Goal: Information Seeking & Learning: Understand process/instructions

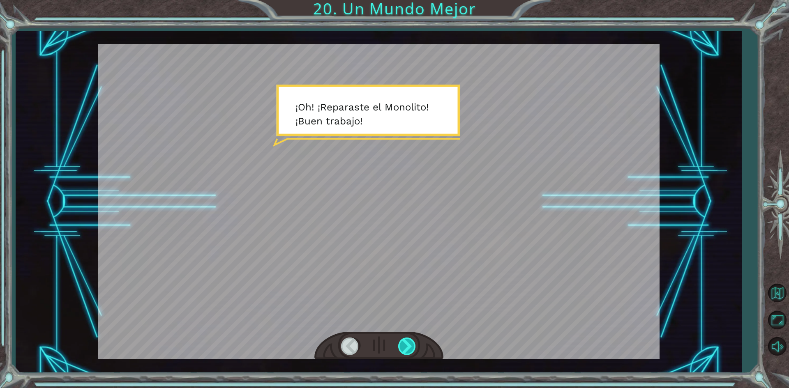
click at [403, 346] on div at bounding box center [407, 346] width 18 height 17
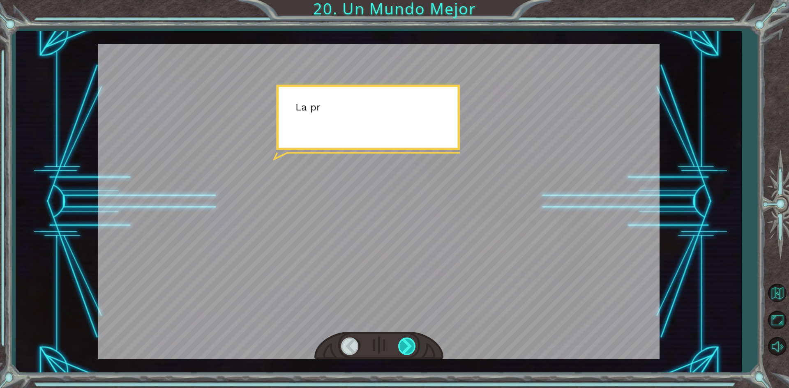
click at [403, 346] on div at bounding box center [407, 346] width 18 height 17
click at [407, 349] on div at bounding box center [407, 346] width 18 height 17
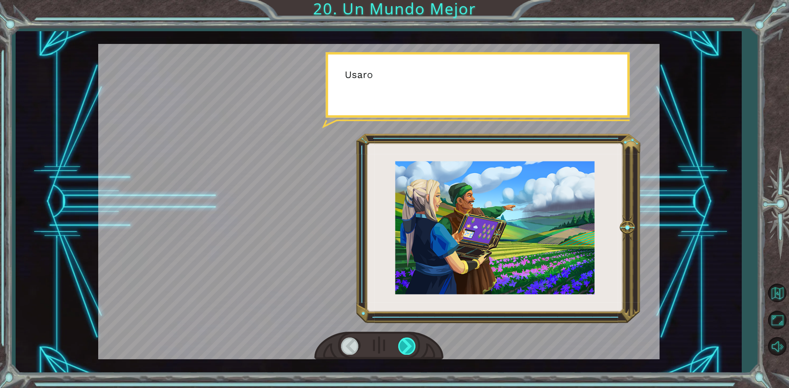
click at [407, 349] on div at bounding box center [407, 346] width 18 height 17
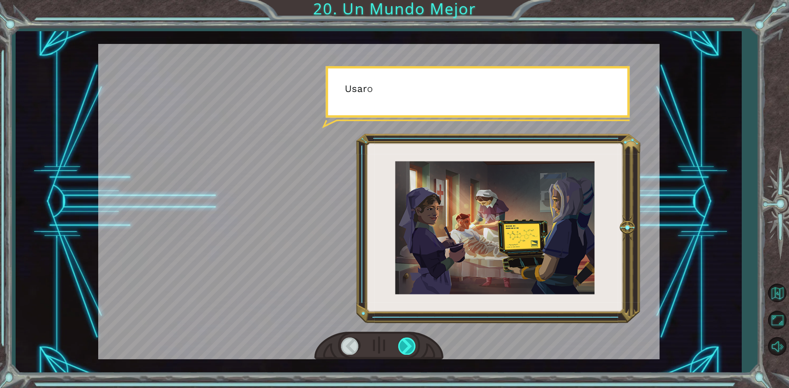
click at [407, 349] on div at bounding box center [407, 346] width 18 height 17
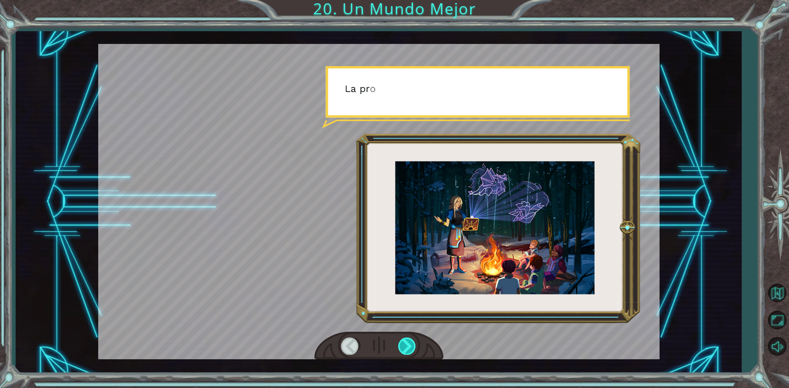
click at [407, 349] on div at bounding box center [407, 346] width 18 height 17
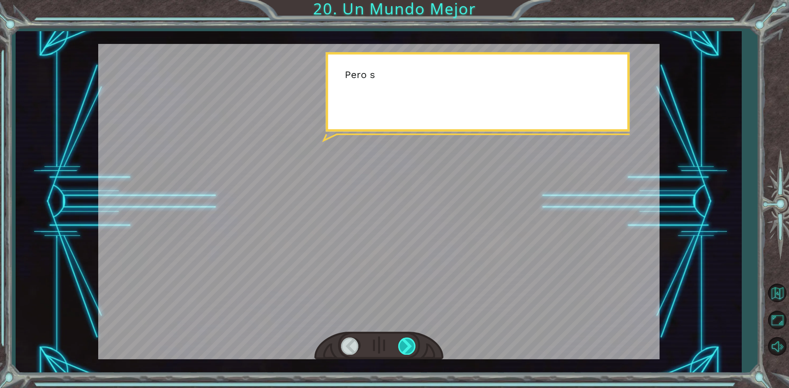
click at [407, 349] on div at bounding box center [407, 346] width 18 height 17
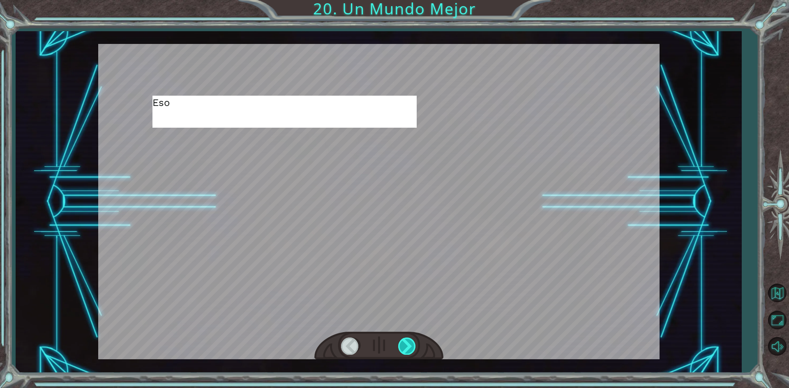
click at [407, 349] on div at bounding box center [407, 346] width 18 height 17
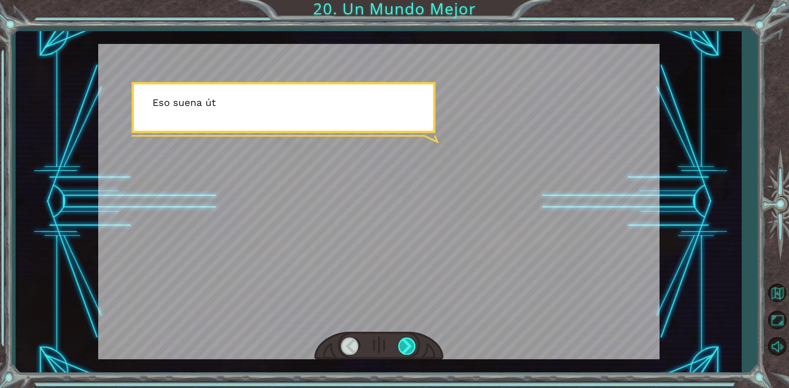
click at [407, 349] on div at bounding box center [407, 346] width 18 height 17
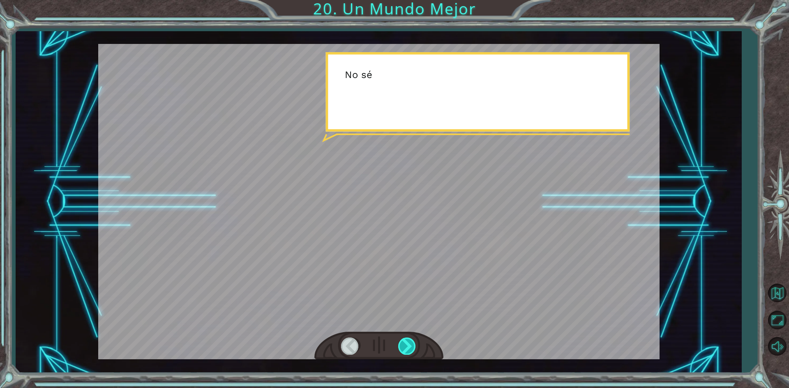
click at [407, 349] on div at bounding box center [407, 346] width 18 height 17
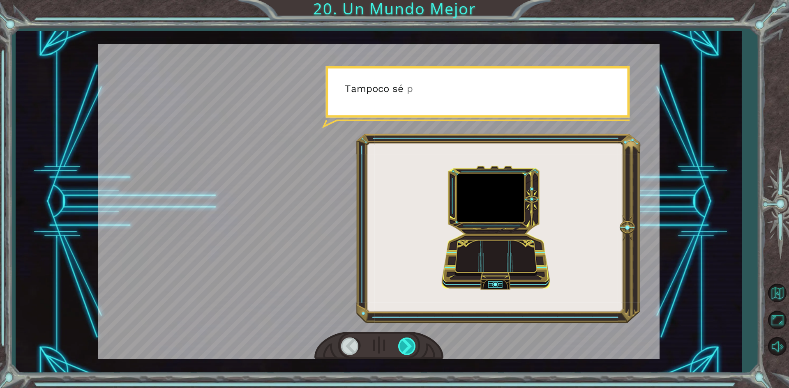
click at [407, 349] on div at bounding box center [407, 346] width 18 height 17
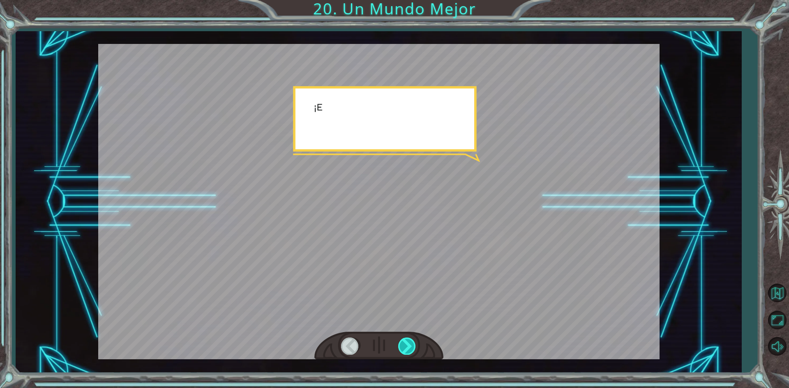
click at [407, 349] on div at bounding box center [407, 346] width 18 height 17
click at [407, 348] on div at bounding box center [407, 346] width 18 height 17
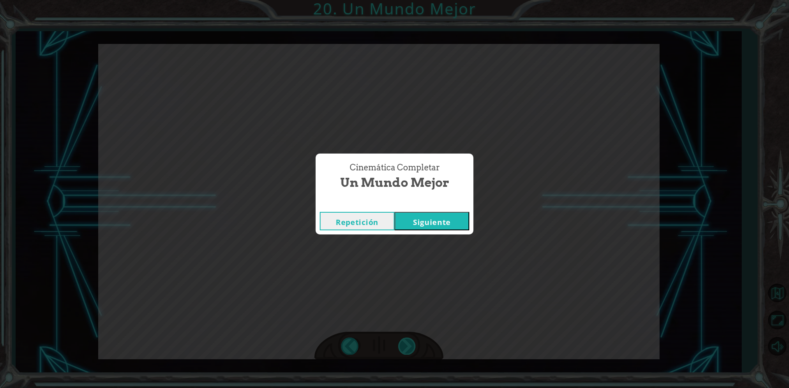
click at [414, 348] on div "Cinemática Completar Un Mundo Mejor Repetición Siguiente" at bounding box center [394, 194] width 789 height 388
click at [457, 216] on button "Siguiente" at bounding box center [431, 221] width 75 height 18
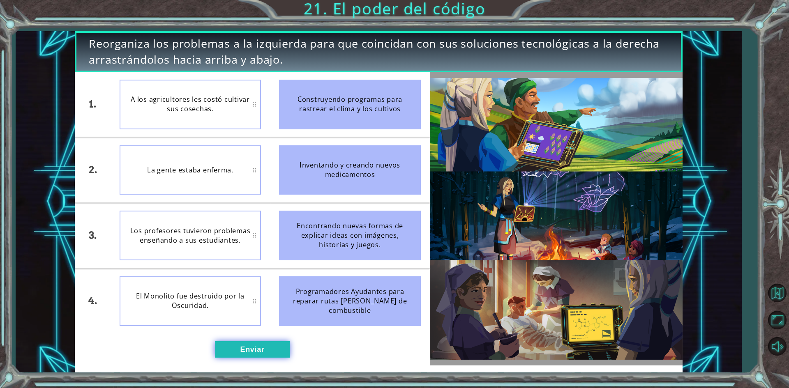
click at [256, 351] on button "Enviar" at bounding box center [252, 349] width 75 height 16
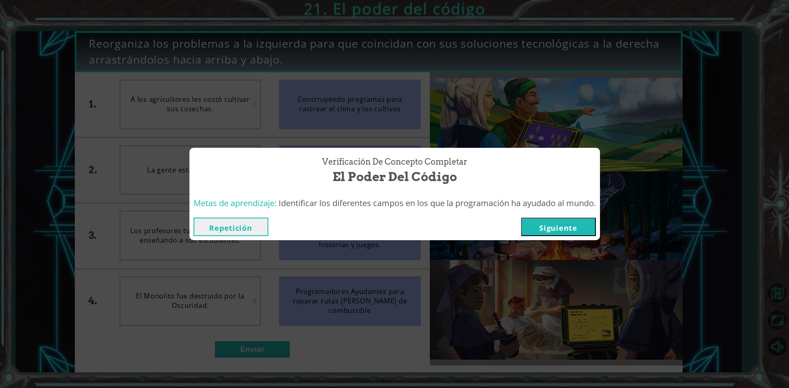
click at [540, 227] on button "Siguiente" at bounding box center [558, 227] width 75 height 18
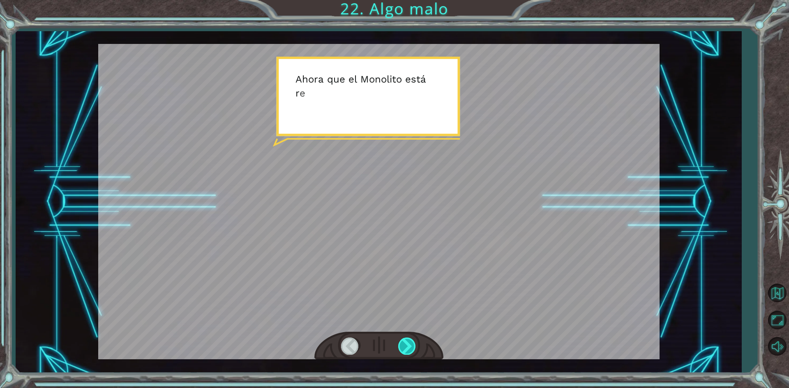
click at [413, 344] on div at bounding box center [407, 346] width 18 height 17
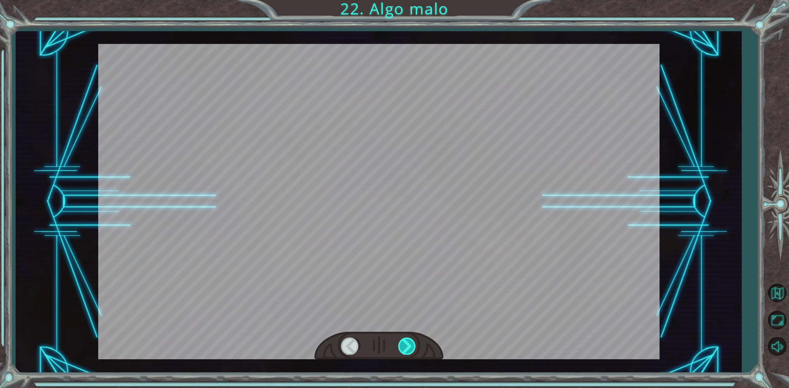
click at [413, 344] on div at bounding box center [407, 346] width 18 height 17
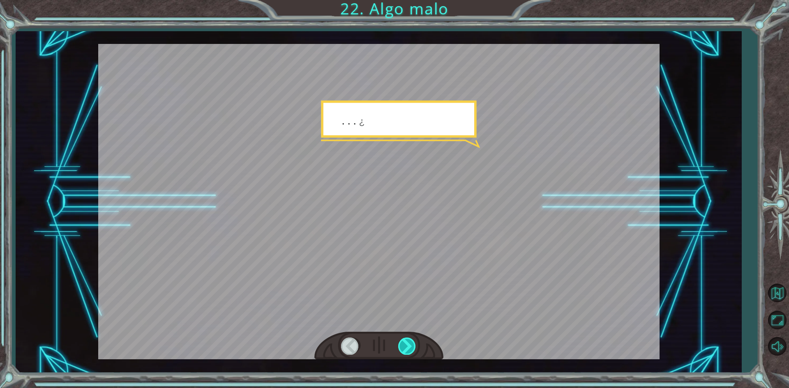
click at [413, 344] on div at bounding box center [407, 346] width 18 height 17
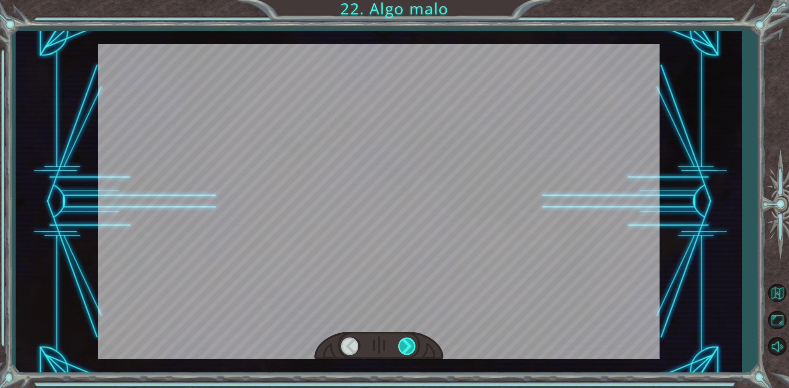
click at [413, 344] on div at bounding box center [407, 346] width 18 height 17
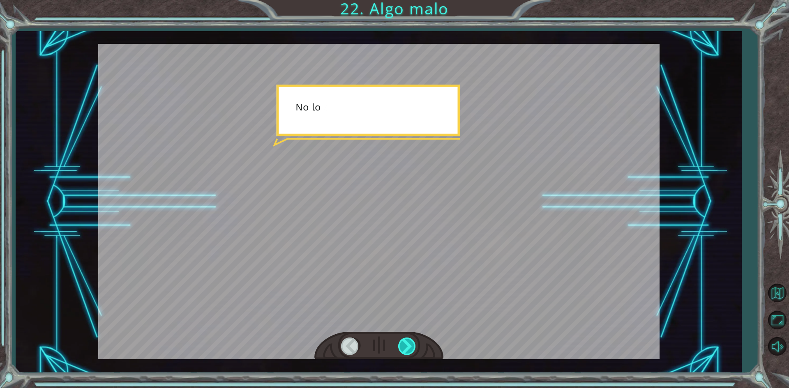
click at [413, 344] on div at bounding box center [407, 346] width 18 height 17
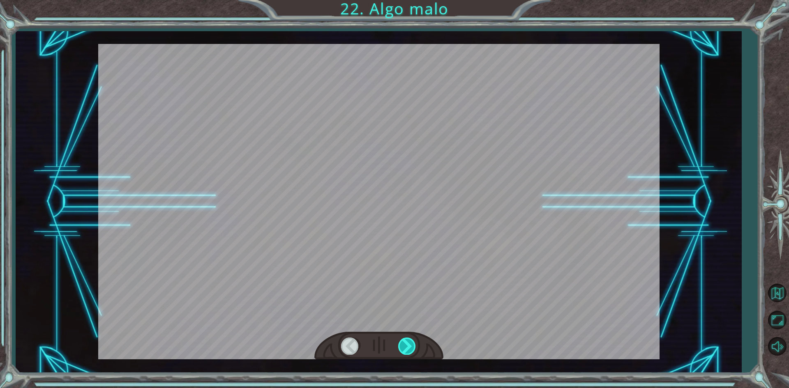
click at [413, 344] on div at bounding box center [407, 346] width 18 height 17
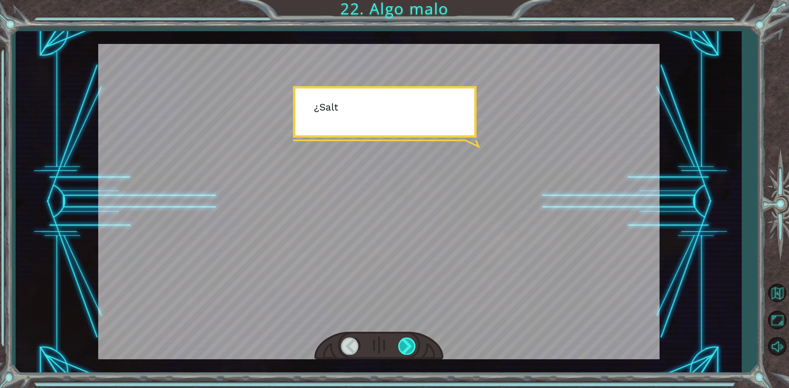
click at [413, 344] on div at bounding box center [407, 346] width 18 height 17
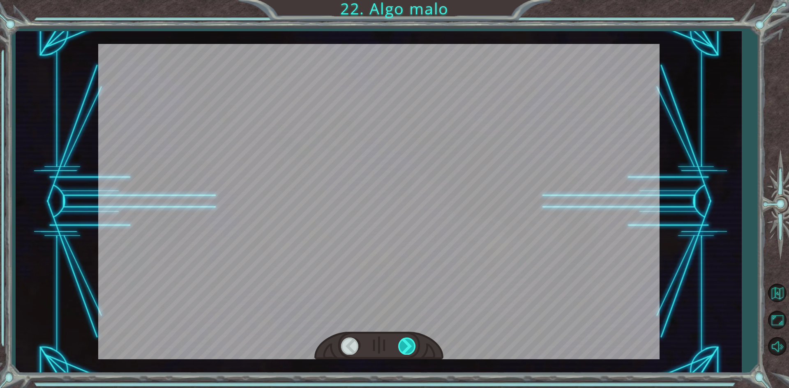
click at [413, 344] on div at bounding box center [407, 346] width 18 height 17
click at [405, 348] on div at bounding box center [407, 346] width 18 height 17
click at [405, 349] on div at bounding box center [407, 346] width 18 height 17
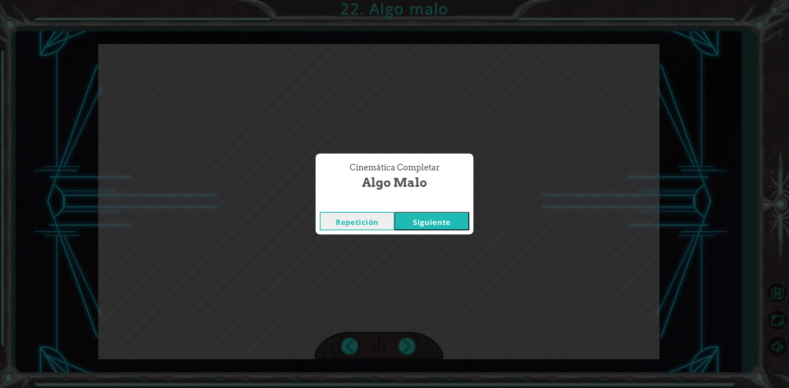
click at [433, 212] on button "Siguiente" at bounding box center [431, 221] width 75 height 18
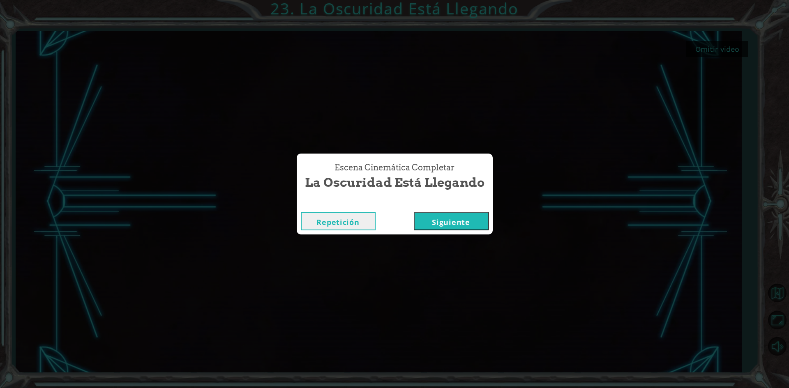
drag, startPoint x: 446, startPoint y: 221, endPoint x: 449, endPoint y: 226, distance: 5.4
click at [447, 224] on button "Siguiente" at bounding box center [451, 221] width 75 height 18
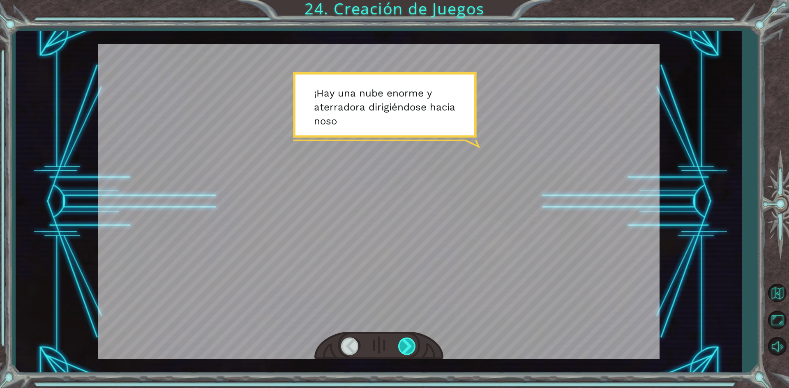
click at [409, 344] on div at bounding box center [407, 346] width 18 height 17
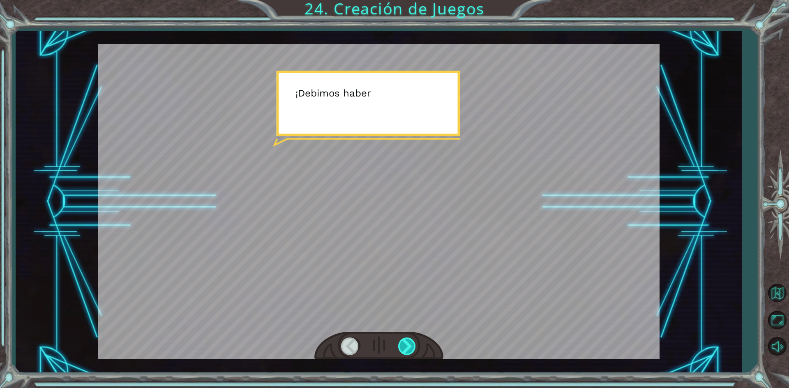
click at [409, 344] on div at bounding box center [407, 346] width 18 height 17
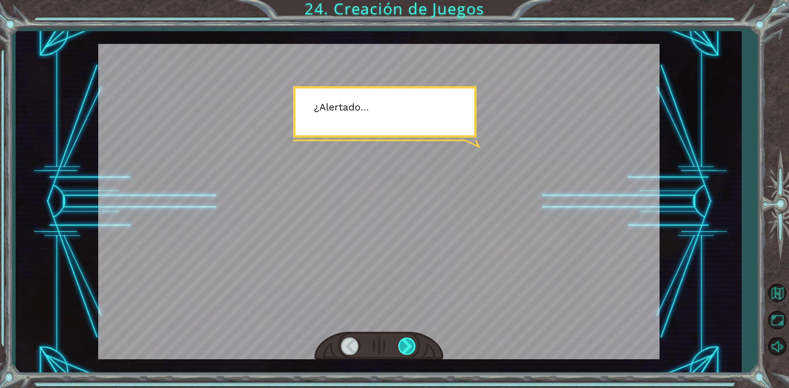
click at [409, 344] on div at bounding box center [407, 346] width 18 height 17
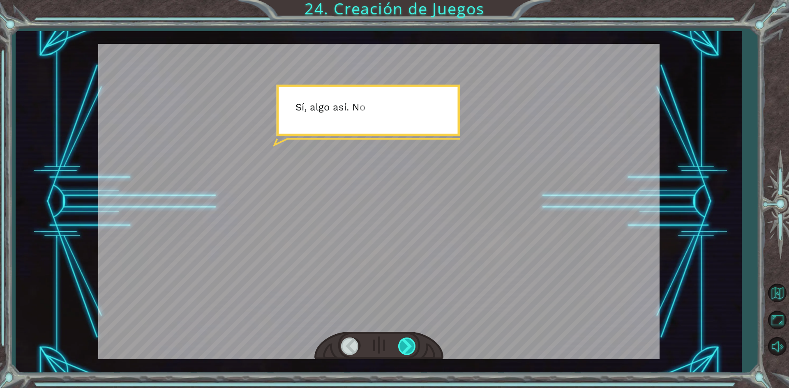
click at [409, 344] on div at bounding box center [407, 346] width 18 height 17
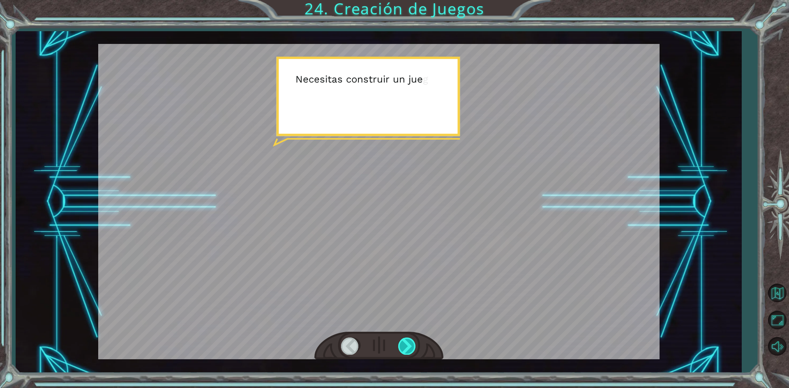
click at [409, 344] on div at bounding box center [407, 346] width 18 height 17
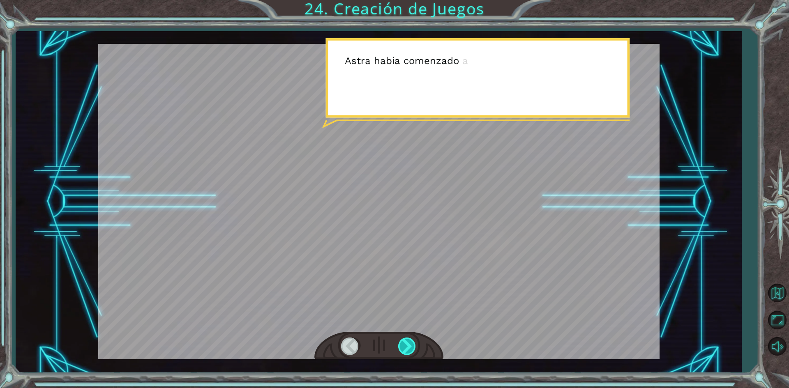
click at [408, 344] on div at bounding box center [407, 346] width 18 height 17
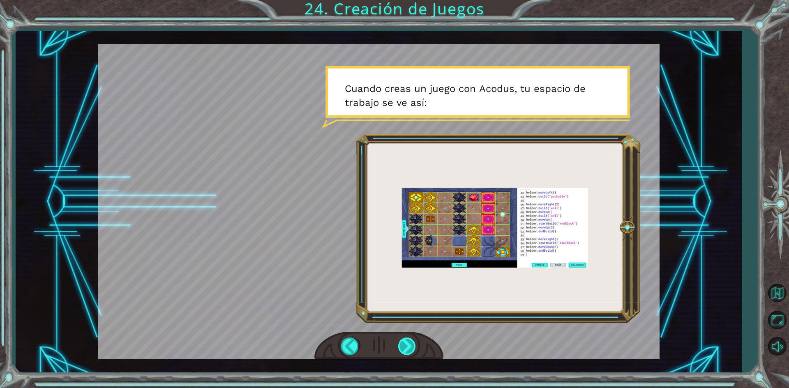
click at [414, 339] on div at bounding box center [407, 346] width 18 height 17
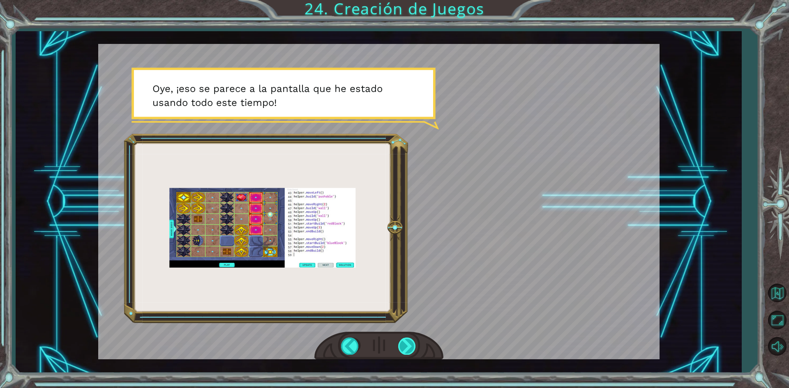
click at [409, 342] on div at bounding box center [407, 346] width 18 height 17
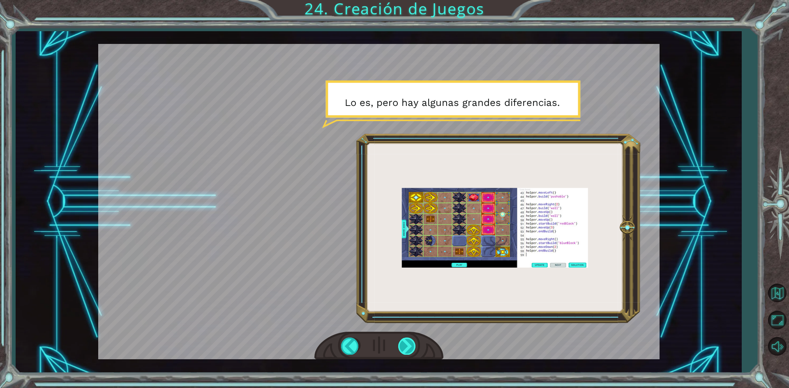
click at [408, 342] on div at bounding box center [407, 346] width 18 height 17
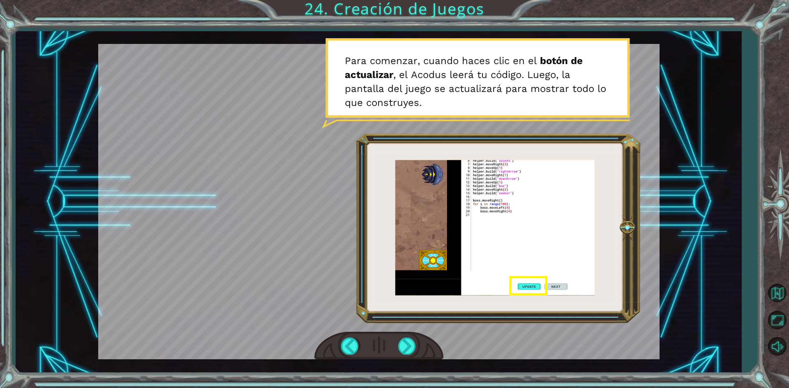
click at [415, 355] on div at bounding box center [378, 346] width 129 height 28
click at [407, 344] on div at bounding box center [407, 346] width 18 height 17
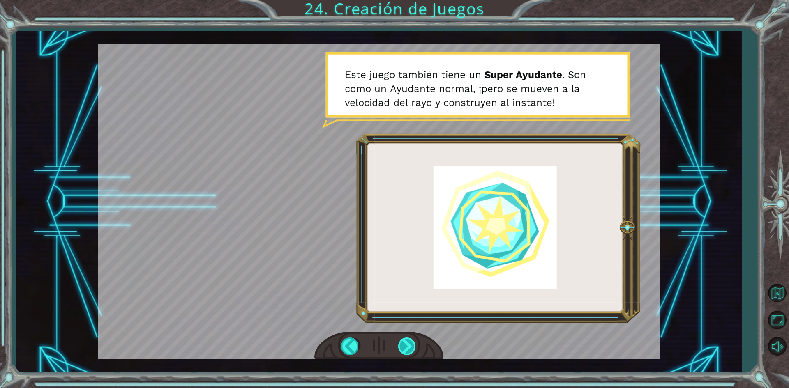
click at [409, 345] on div at bounding box center [407, 346] width 18 height 17
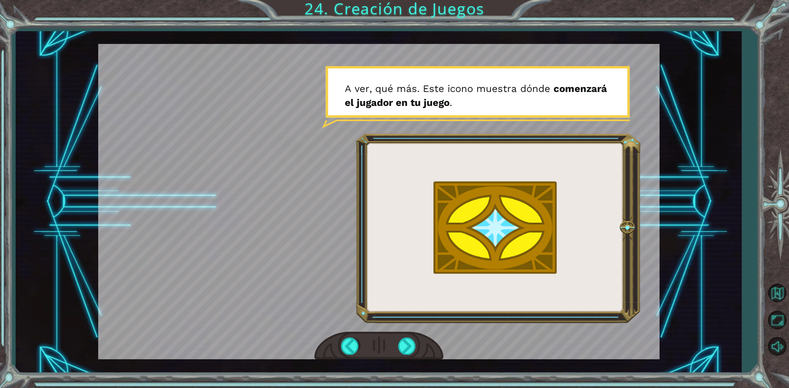
click at [409, 359] on div at bounding box center [378, 346] width 129 height 28
click at [403, 348] on div at bounding box center [407, 346] width 18 height 17
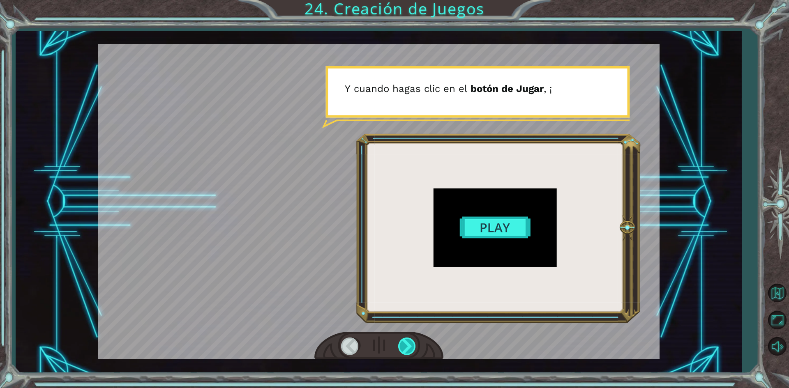
click at [414, 354] on div at bounding box center [407, 346] width 18 height 17
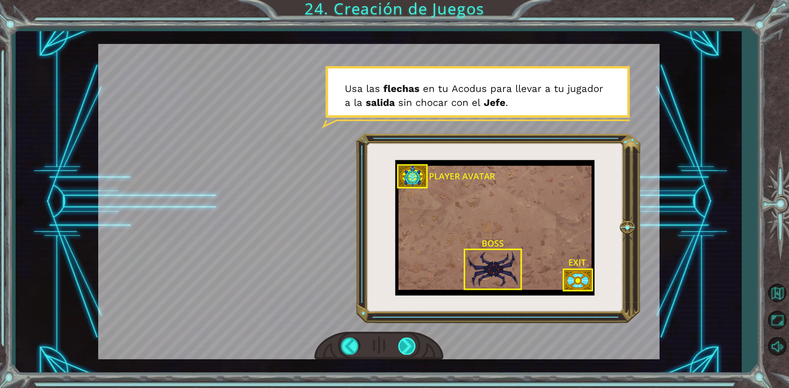
click at [414, 354] on div at bounding box center [407, 346] width 18 height 17
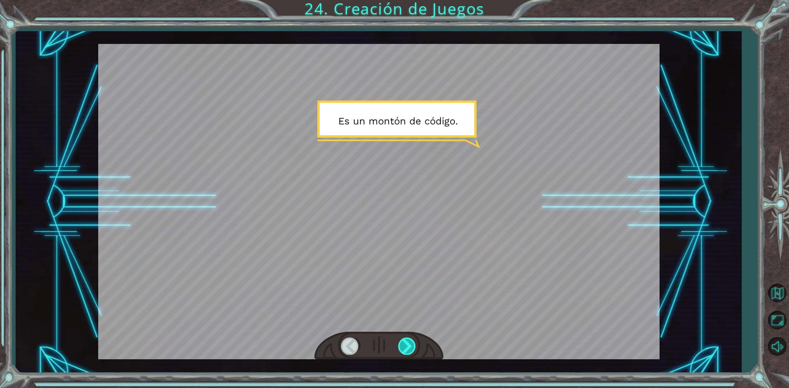
click at [414, 354] on div at bounding box center [407, 346] width 18 height 17
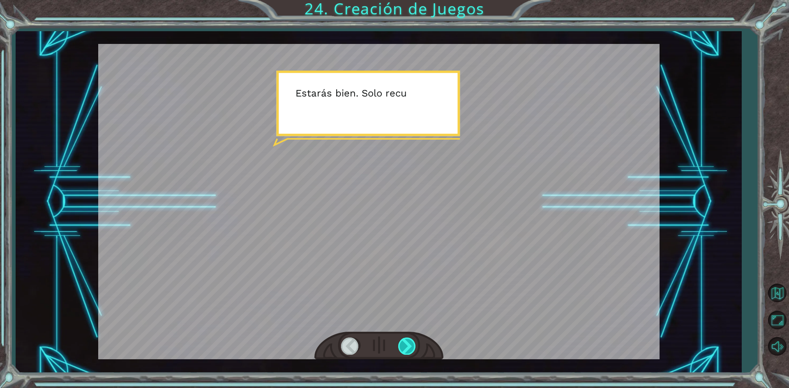
click at [414, 354] on div at bounding box center [407, 346] width 18 height 17
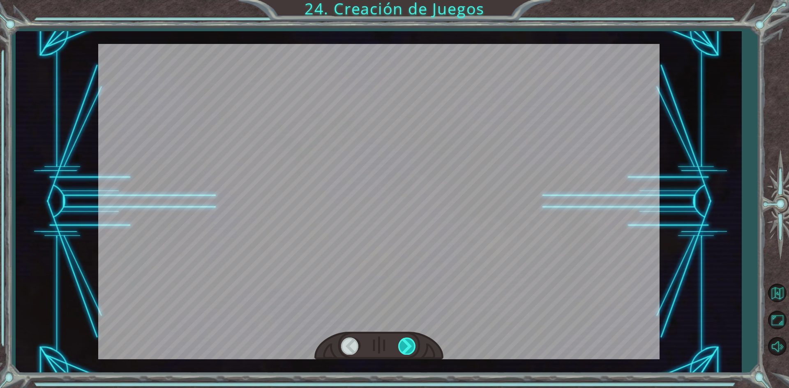
click at [414, 354] on div at bounding box center [407, 346] width 18 height 17
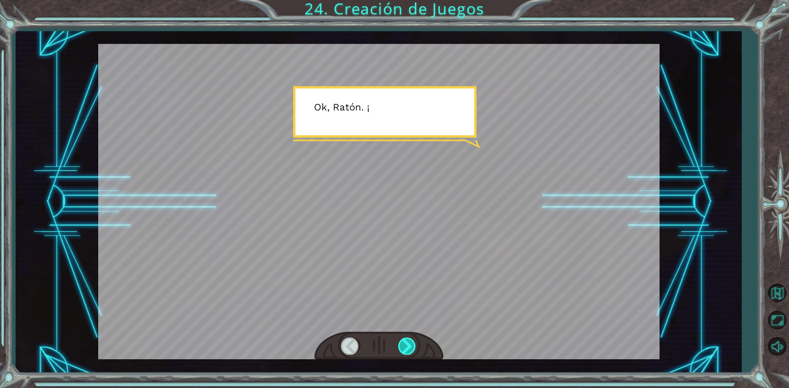
click at [414, 354] on div at bounding box center [407, 346] width 18 height 17
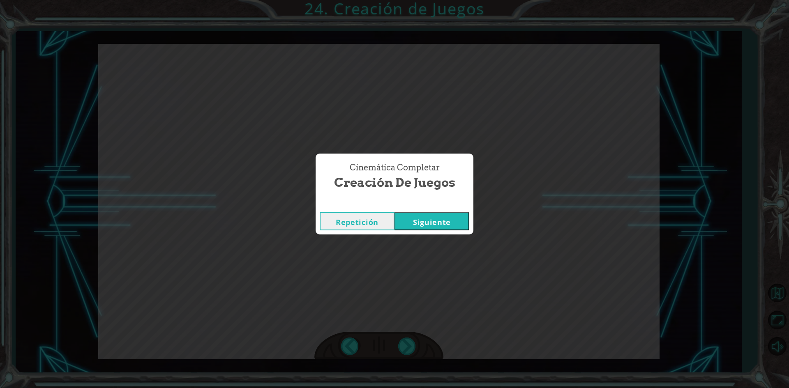
click at [428, 224] on button "Siguiente" at bounding box center [431, 221] width 75 height 18
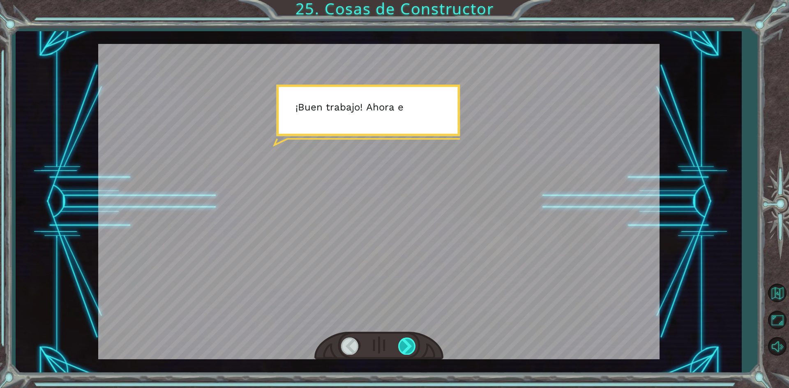
click at [407, 350] on div at bounding box center [407, 346] width 18 height 17
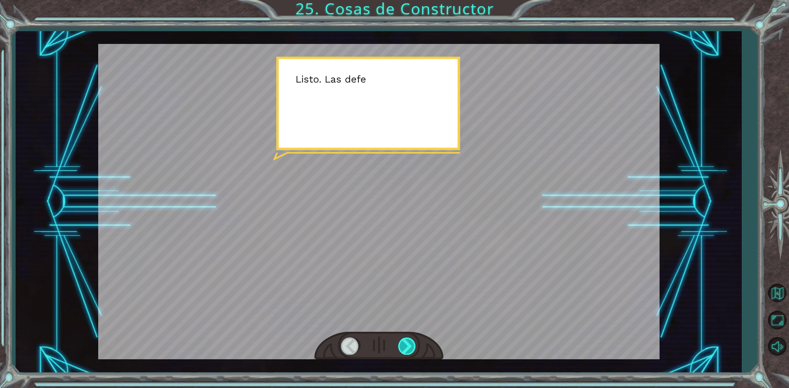
click at [408, 351] on div at bounding box center [407, 346] width 18 height 17
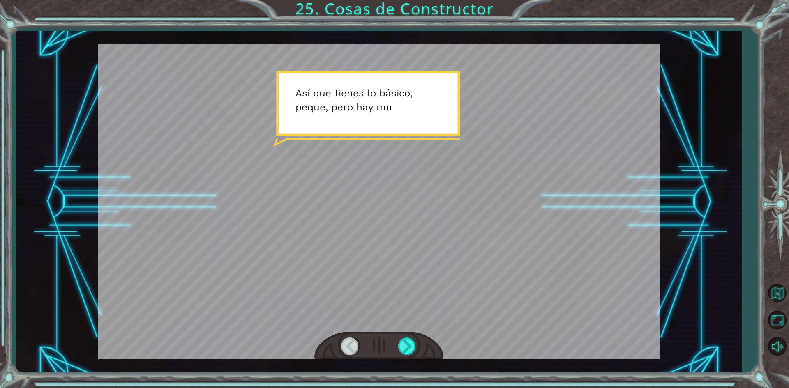
click at [351, 347] on div at bounding box center [350, 346] width 18 height 17
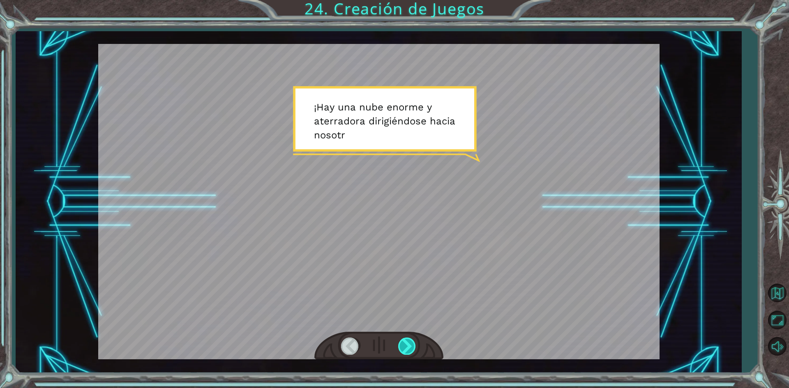
click at [402, 343] on div at bounding box center [407, 346] width 18 height 17
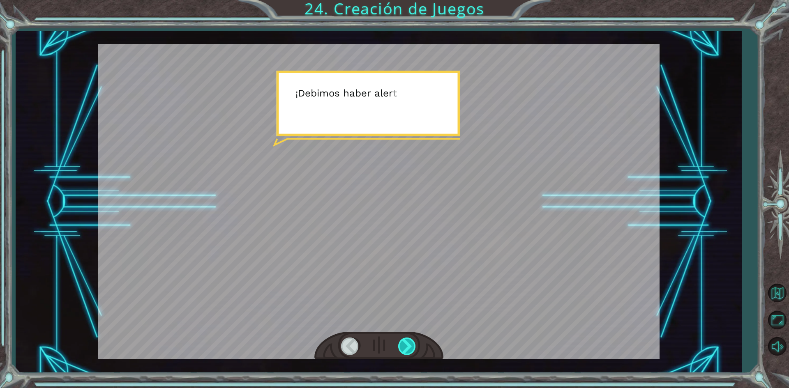
click at [402, 343] on div at bounding box center [407, 346] width 18 height 17
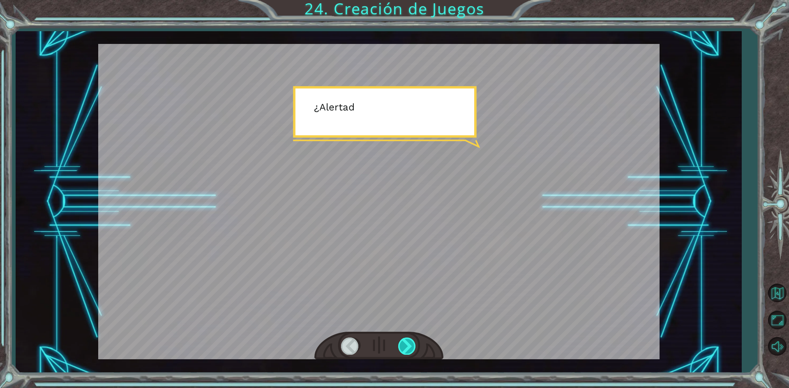
click at [402, 343] on div at bounding box center [407, 346] width 18 height 17
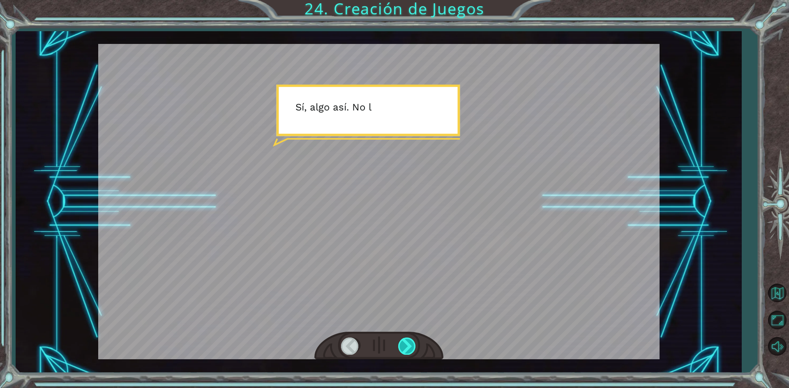
click at [402, 345] on div at bounding box center [407, 346] width 18 height 17
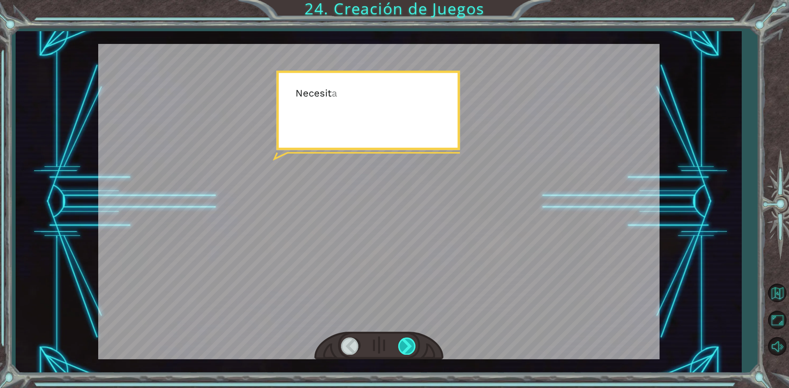
click at [402, 345] on div at bounding box center [407, 346] width 18 height 17
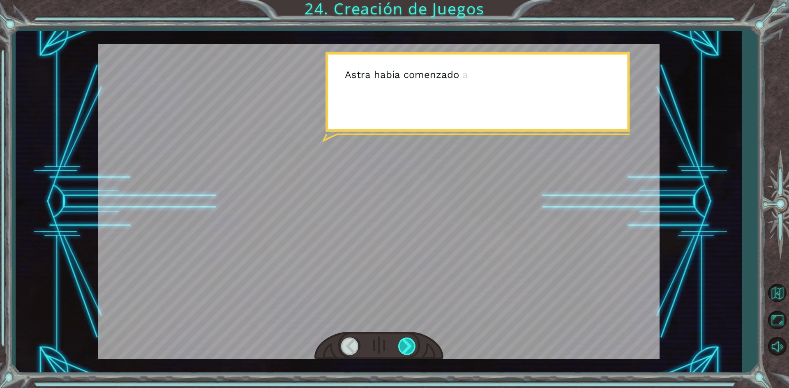
click at [402, 345] on div at bounding box center [407, 346] width 18 height 17
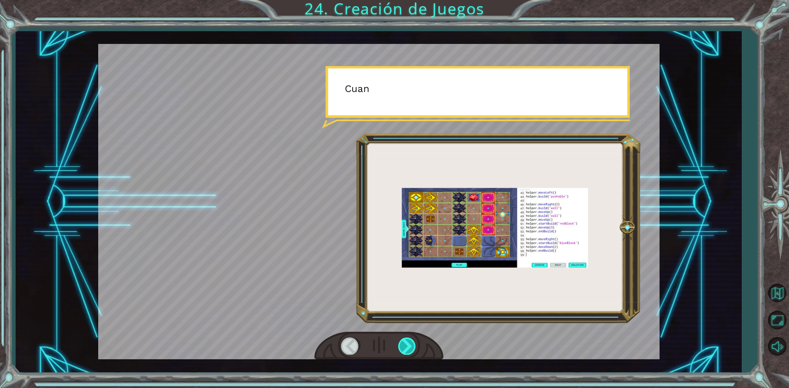
click at [402, 345] on div at bounding box center [407, 346] width 18 height 17
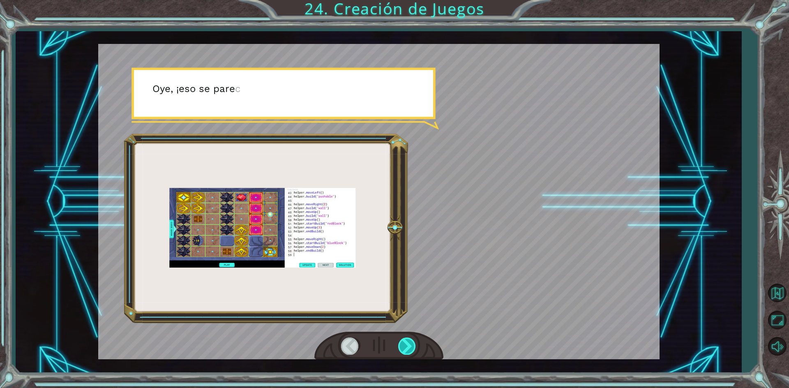
click at [402, 345] on div at bounding box center [407, 346] width 18 height 17
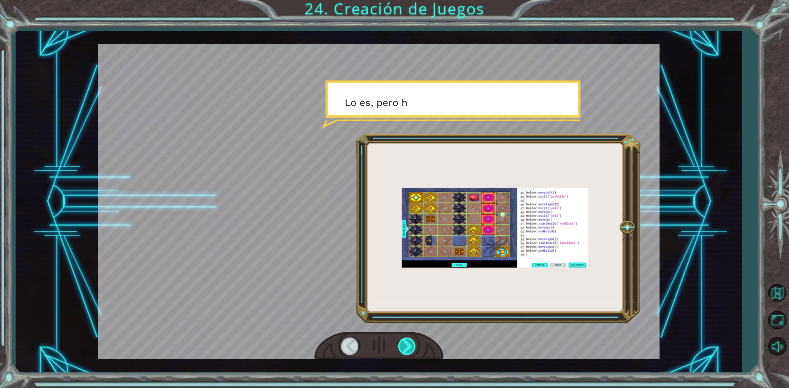
click at [402, 345] on div at bounding box center [407, 346] width 18 height 17
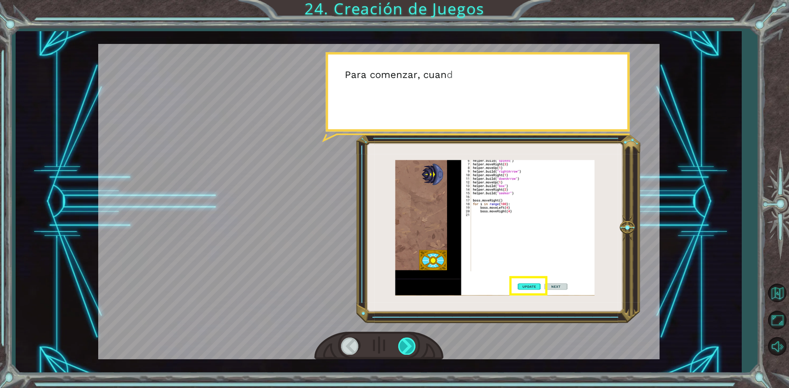
click at [402, 345] on div at bounding box center [407, 346] width 18 height 17
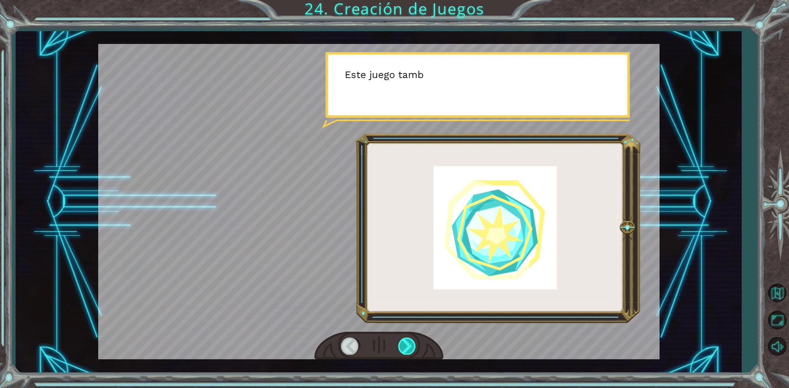
click at [402, 345] on div at bounding box center [407, 346] width 18 height 17
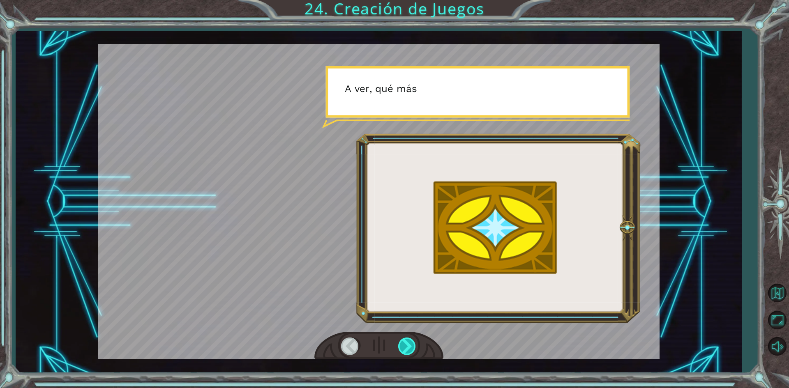
click at [402, 345] on div at bounding box center [407, 346] width 18 height 17
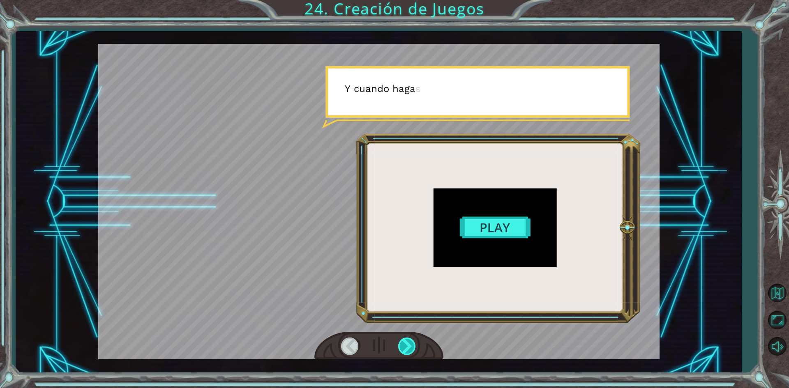
click at [402, 345] on div at bounding box center [407, 346] width 18 height 17
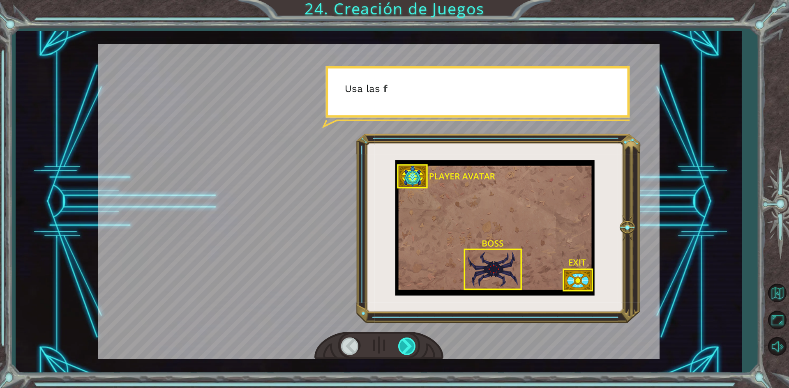
click at [402, 345] on div at bounding box center [407, 346] width 18 height 17
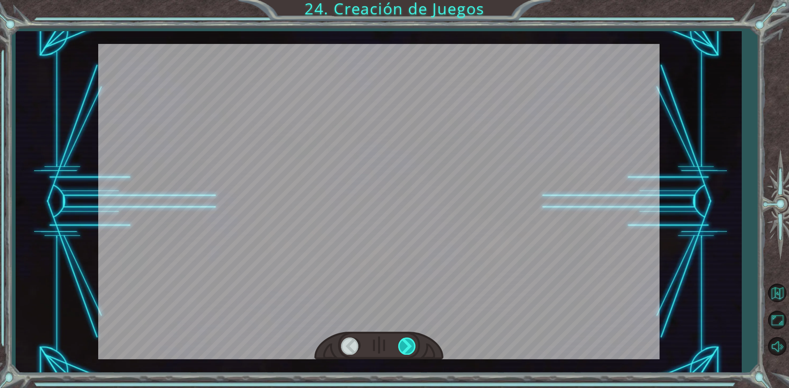
click at [402, 345] on div at bounding box center [407, 346] width 18 height 17
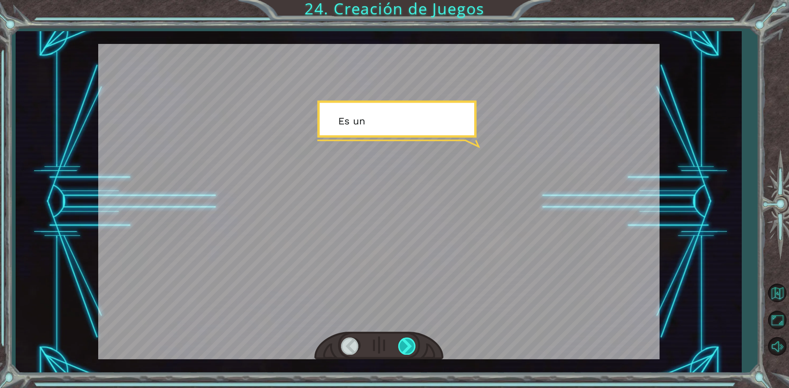
click at [402, 345] on div at bounding box center [407, 346] width 18 height 17
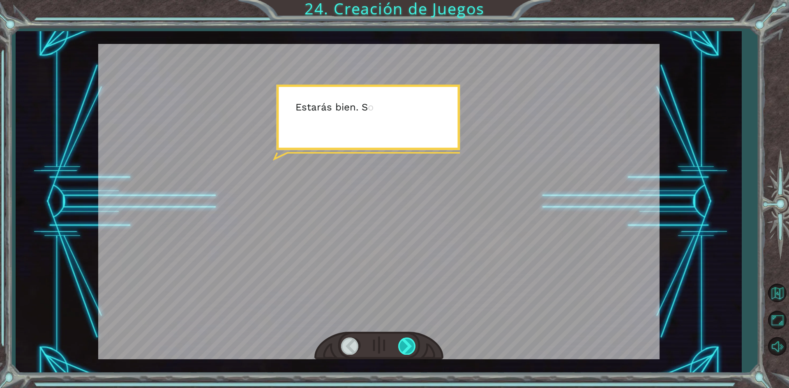
click at [402, 345] on div at bounding box center [407, 346] width 18 height 17
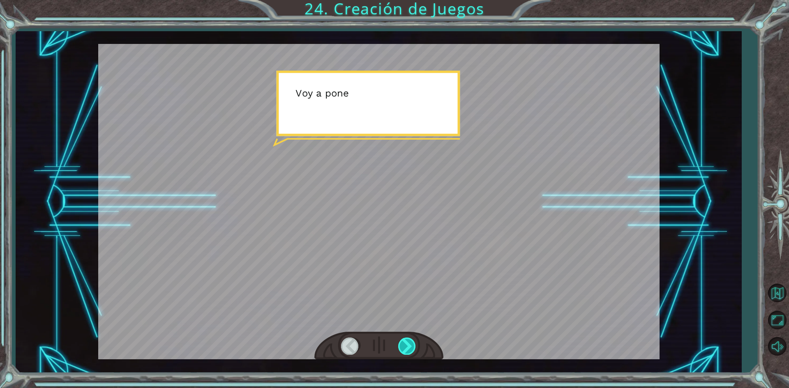
click at [402, 345] on div at bounding box center [407, 346] width 18 height 17
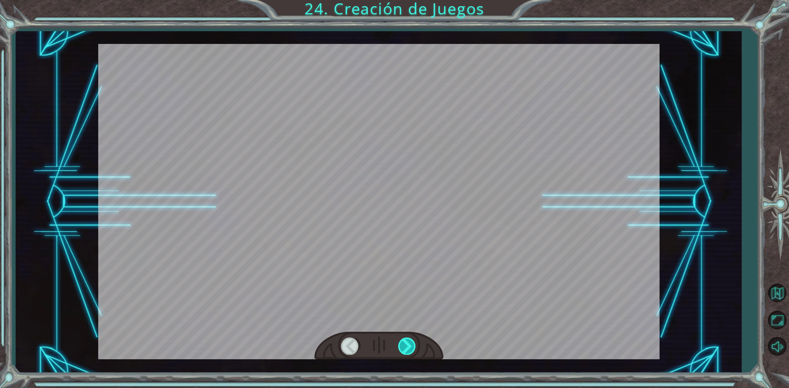
click at [402, 345] on div at bounding box center [407, 346] width 18 height 17
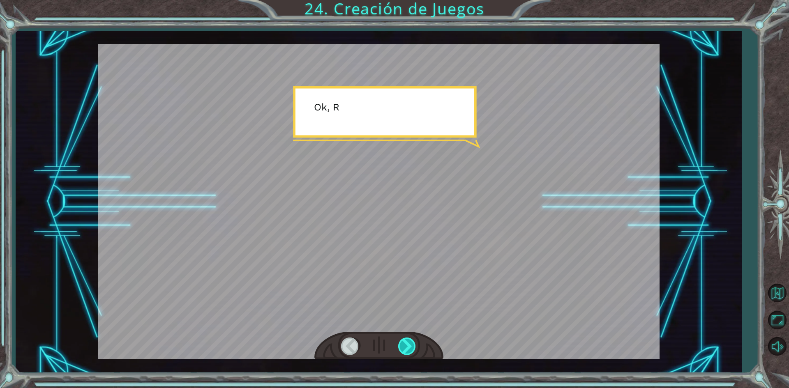
click at [402, 345] on div at bounding box center [407, 346] width 18 height 17
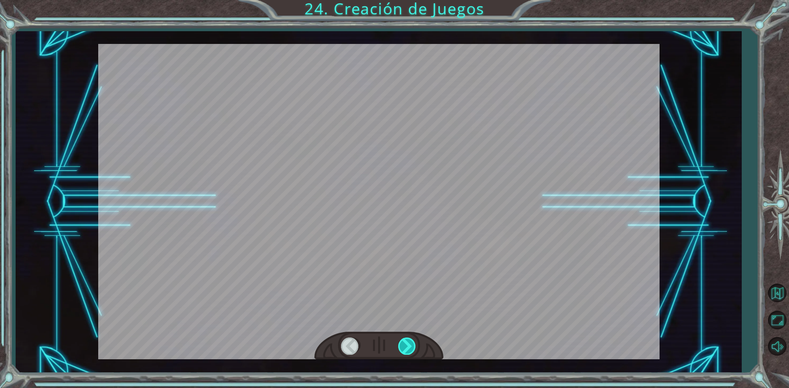
click at [402, 345] on div at bounding box center [407, 346] width 18 height 17
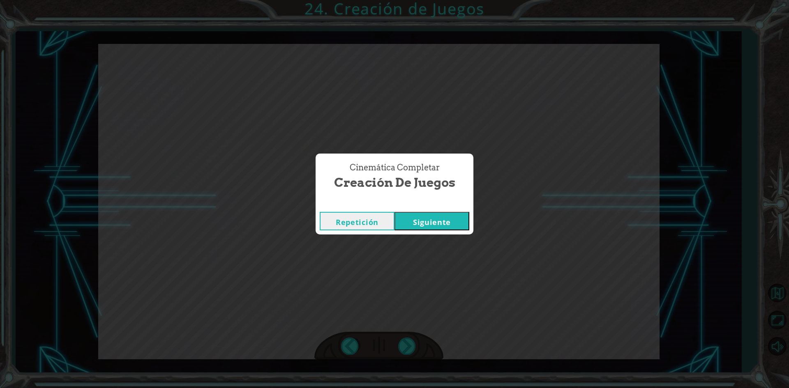
click at [441, 228] on button "Siguiente" at bounding box center [431, 221] width 75 height 18
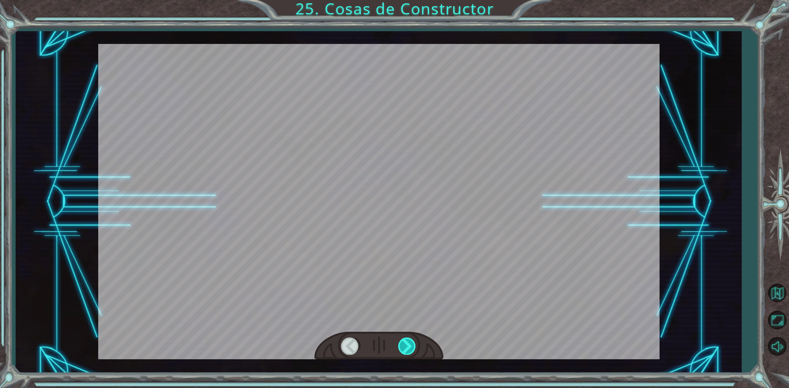
click at [407, 339] on div at bounding box center [407, 346] width 18 height 17
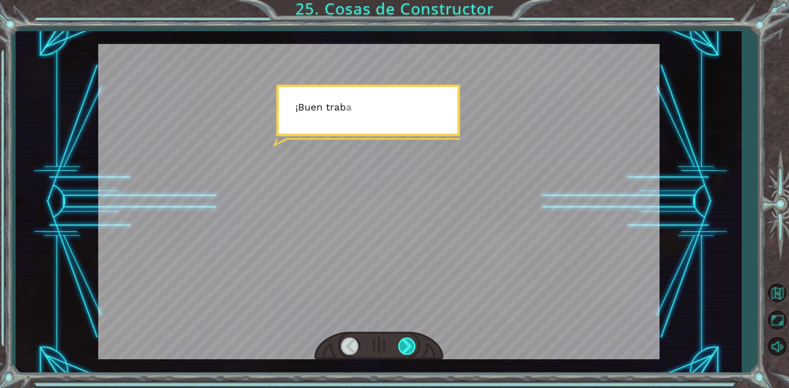
click at [407, 339] on div at bounding box center [407, 346] width 18 height 17
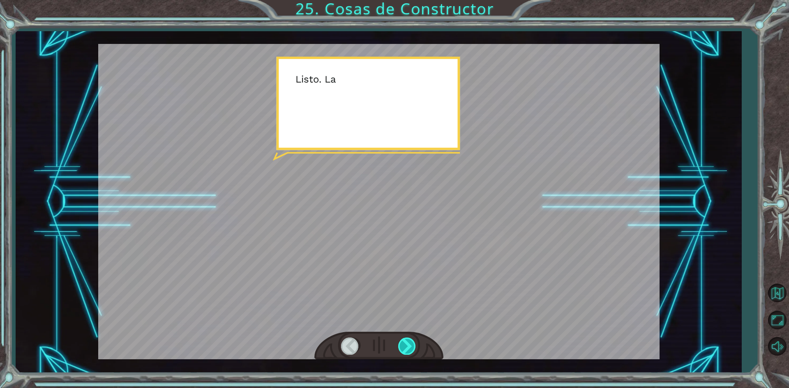
click at [407, 339] on div at bounding box center [407, 346] width 18 height 17
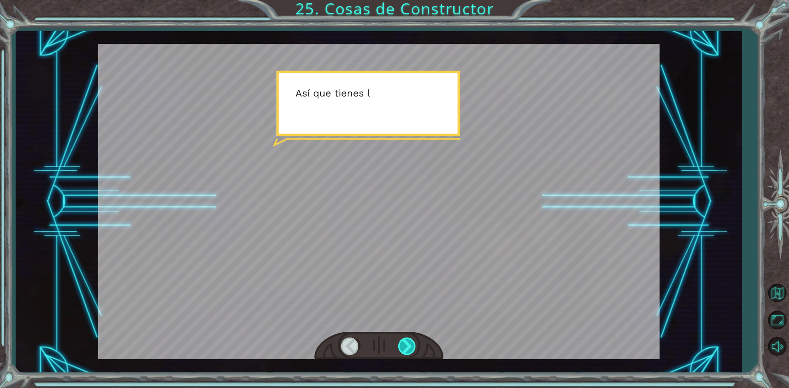
click at [407, 339] on div at bounding box center [407, 346] width 18 height 17
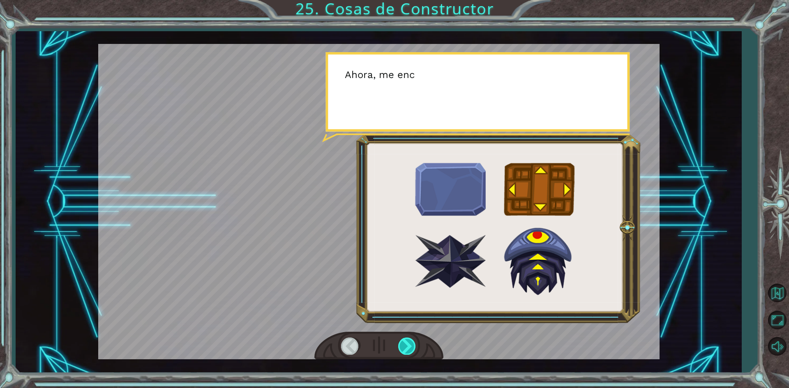
click at [407, 339] on div at bounding box center [407, 346] width 18 height 17
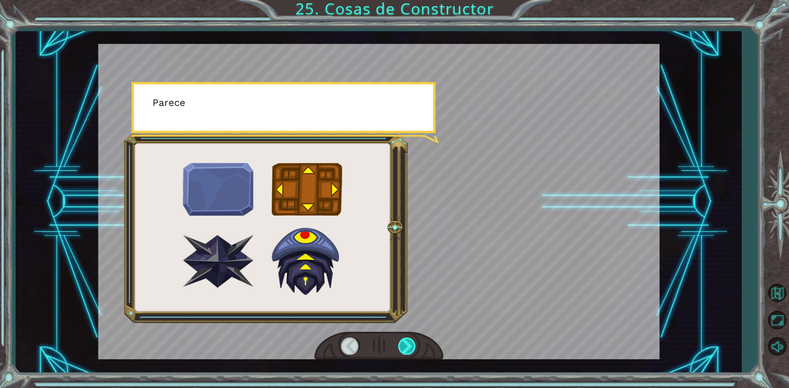
click at [407, 339] on div at bounding box center [407, 346] width 18 height 17
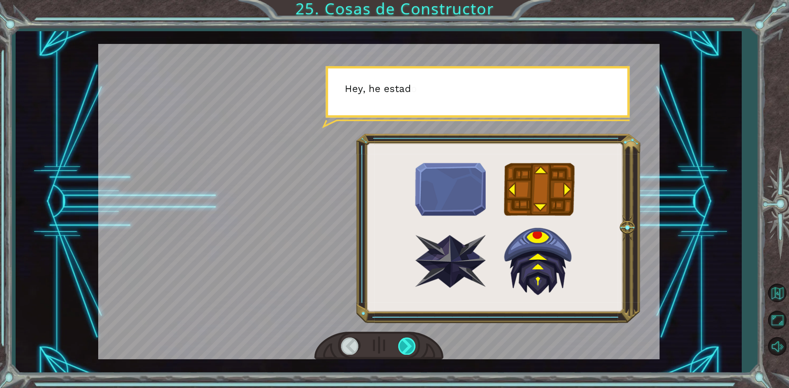
click at [407, 339] on div at bounding box center [407, 346] width 18 height 17
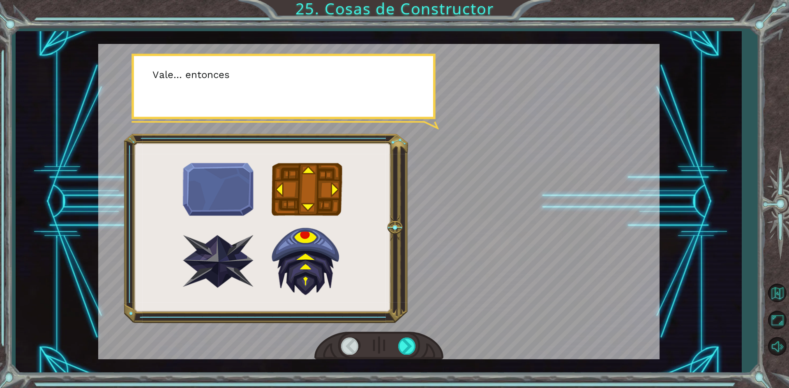
click at [407, 337] on div at bounding box center [378, 346] width 129 height 28
click at [408, 352] on div at bounding box center [407, 346] width 18 height 17
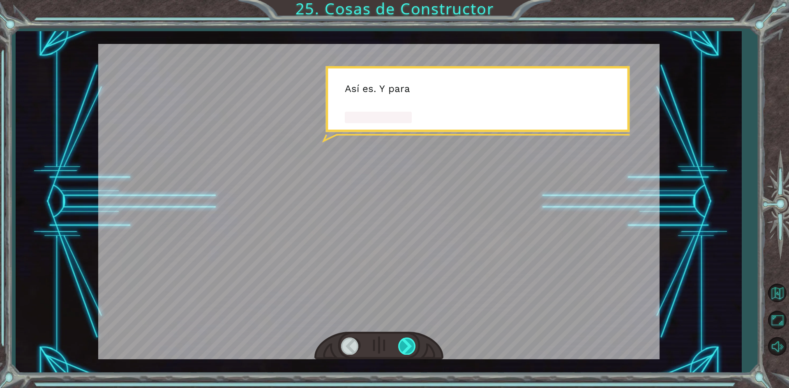
click at [408, 352] on div at bounding box center [407, 346] width 18 height 17
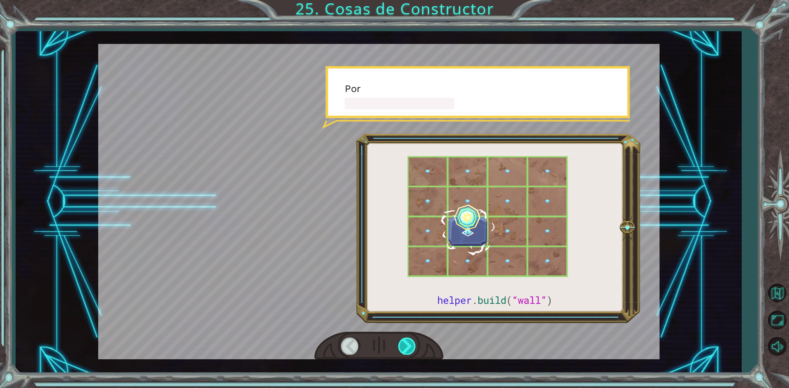
click at [408, 352] on div at bounding box center [407, 346] width 18 height 17
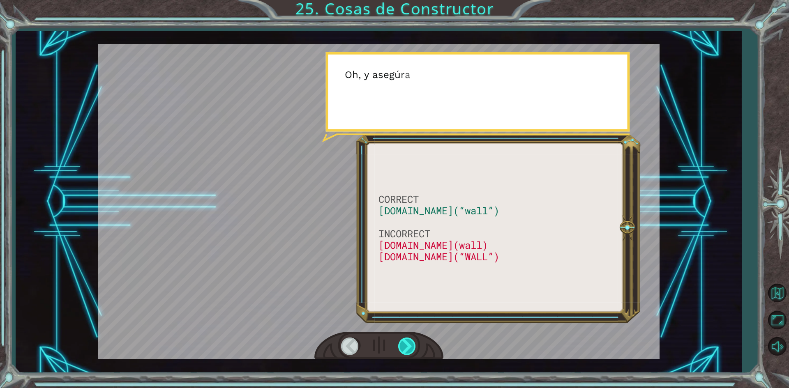
click at [408, 352] on div at bounding box center [407, 346] width 18 height 17
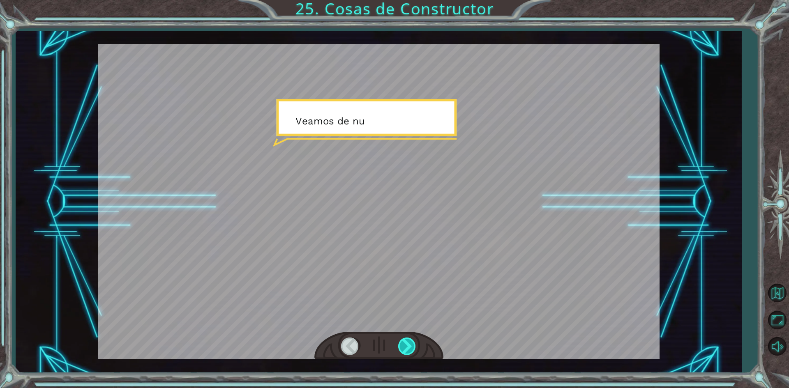
click at [408, 352] on div at bounding box center [407, 346] width 18 height 17
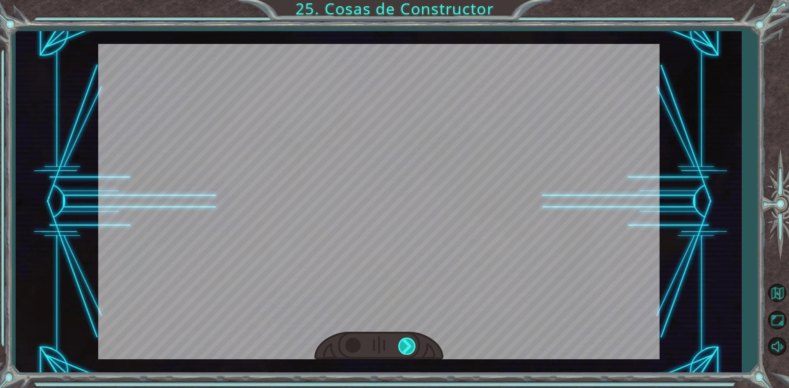
click at [408, 0] on div "CORRECT helper.build(“wall”) INCORRECT helper.build(wall) helper.build(“WALL”) …" at bounding box center [394, 0] width 789 height 0
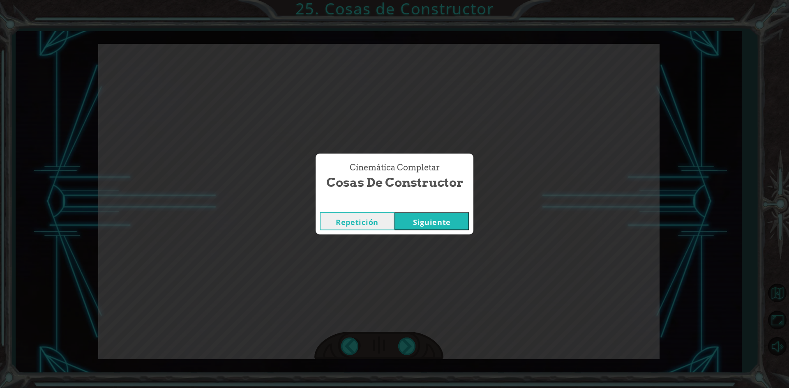
click at [422, 230] on div "Repetición Siguiente" at bounding box center [394, 221] width 158 height 27
click at [425, 221] on button "Siguiente" at bounding box center [431, 221] width 75 height 18
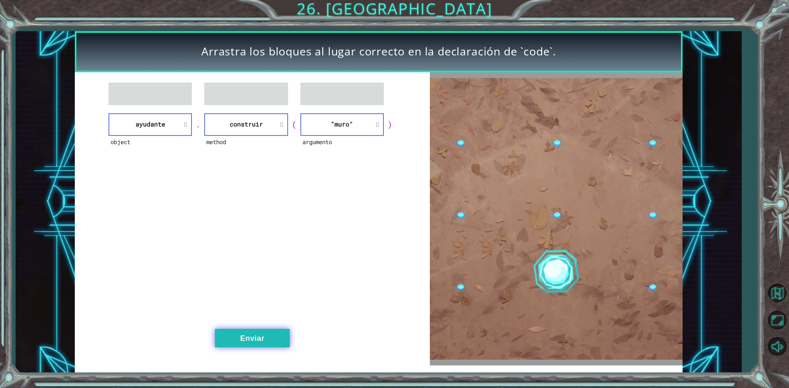
click at [256, 337] on button "Enviar" at bounding box center [252, 338] width 75 height 18
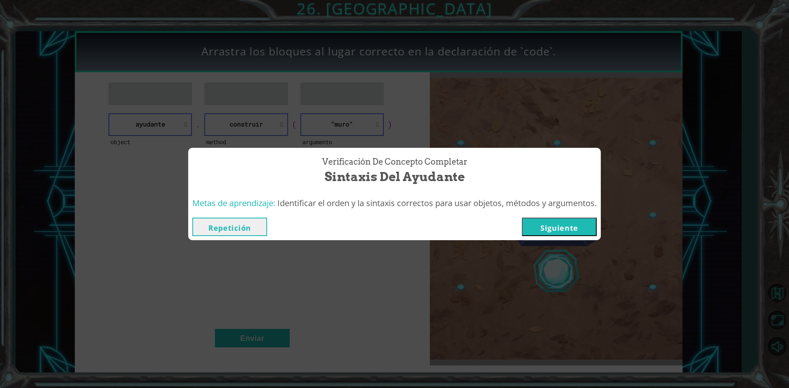
click at [563, 225] on button "Siguiente" at bounding box center [559, 227] width 75 height 18
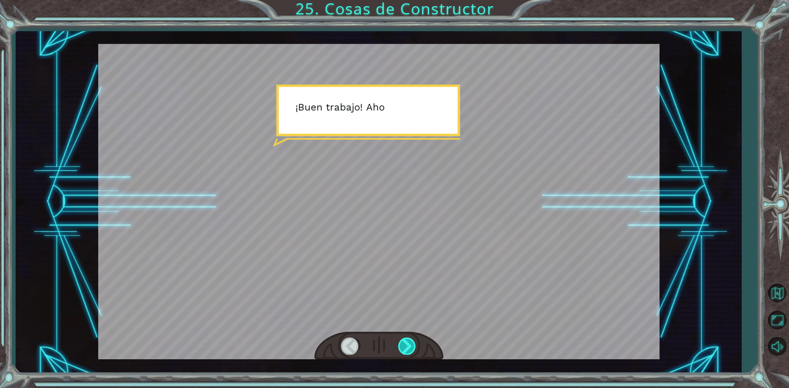
click at [406, 348] on div at bounding box center [407, 346] width 18 height 17
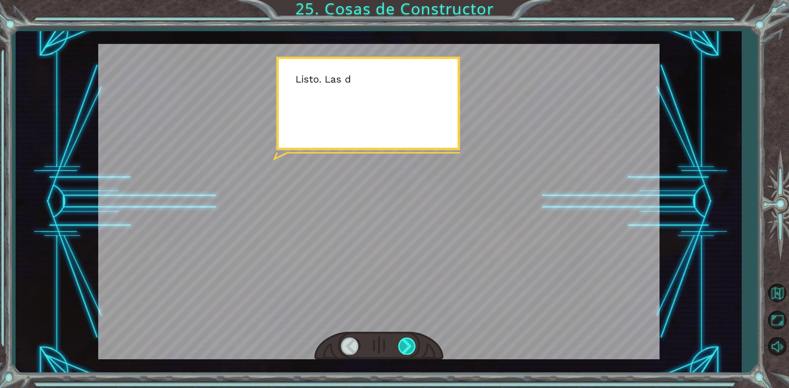
click at [406, 348] on div at bounding box center [407, 346] width 18 height 17
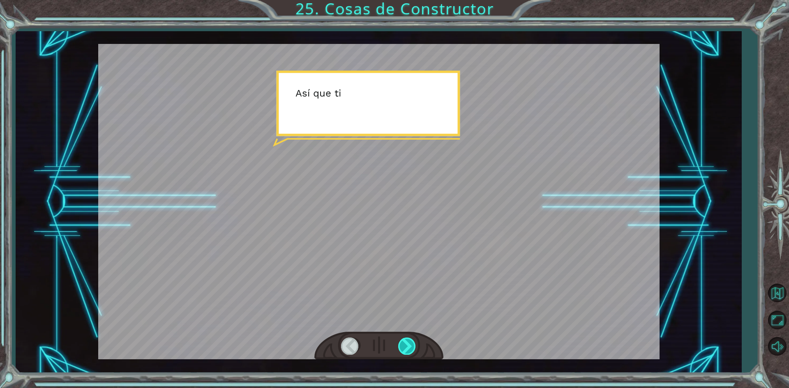
click at [406, 348] on div at bounding box center [407, 346] width 18 height 17
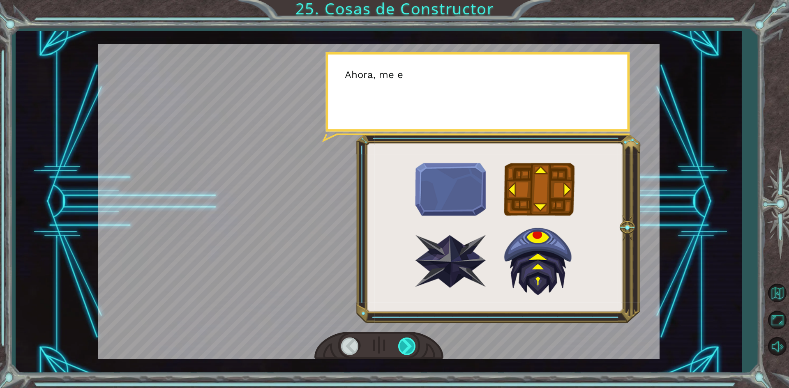
click at [406, 348] on div at bounding box center [407, 346] width 18 height 17
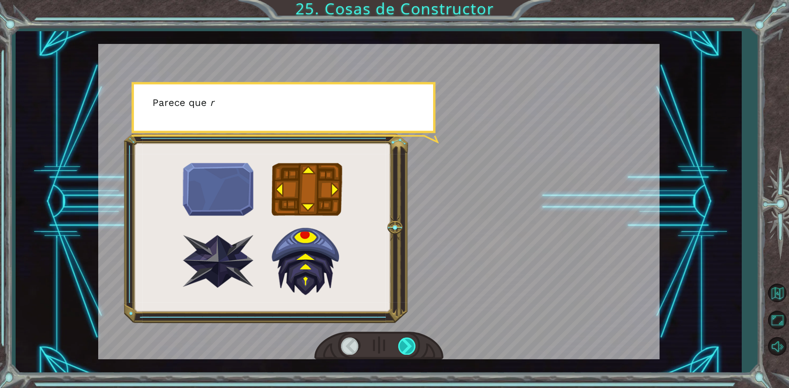
click at [406, 348] on div at bounding box center [407, 346] width 18 height 17
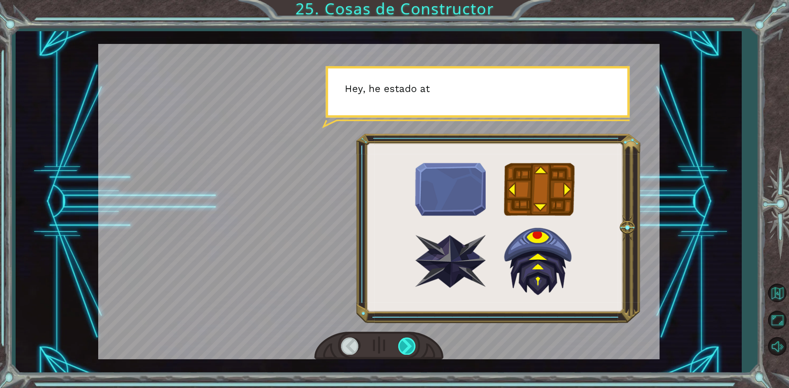
click at [409, 347] on div at bounding box center [407, 346] width 18 height 17
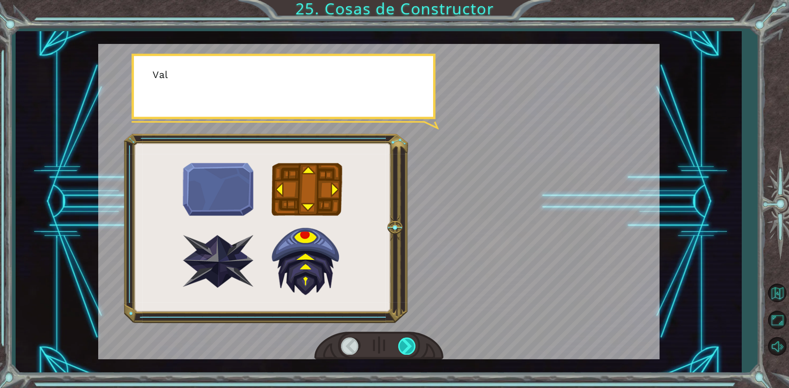
click at [409, 347] on div at bounding box center [407, 346] width 18 height 17
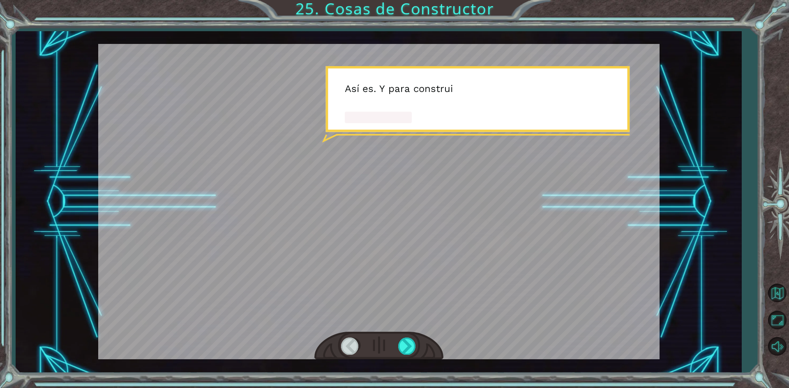
click at [407, 333] on div at bounding box center [378, 346] width 129 height 28
click at [405, 352] on div at bounding box center [407, 346] width 18 height 17
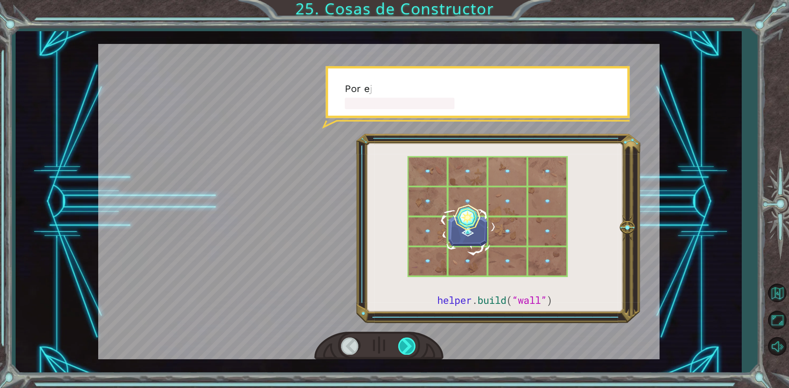
click at [405, 349] on div at bounding box center [407, 346] width 18 height 17
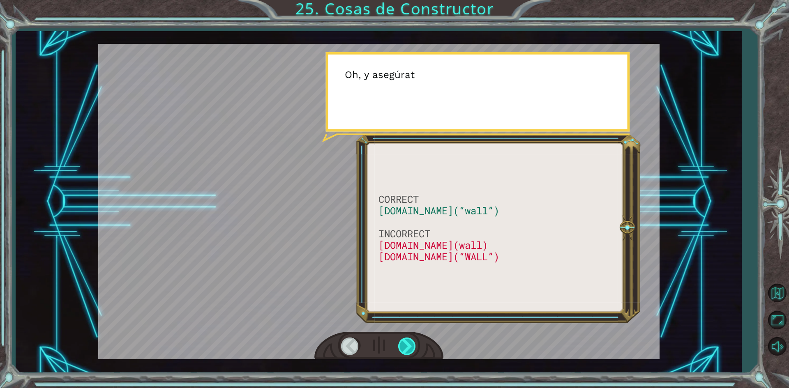
click at [405, 349] on div at bounding box center [407, 346] width 18 height 17
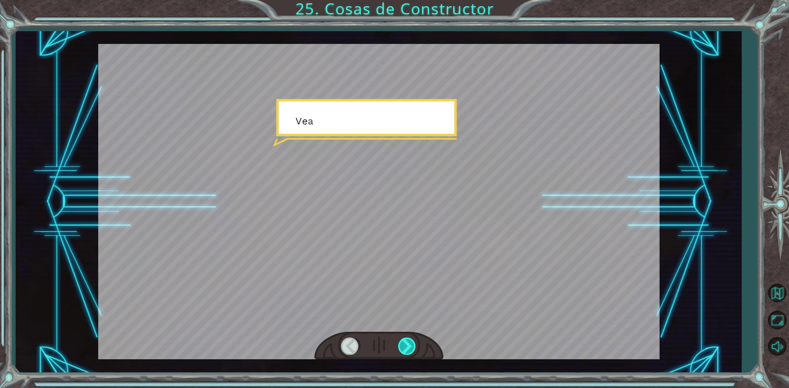
click at [405, 349] on div at bounding box center [407, 346] width 18 height 17
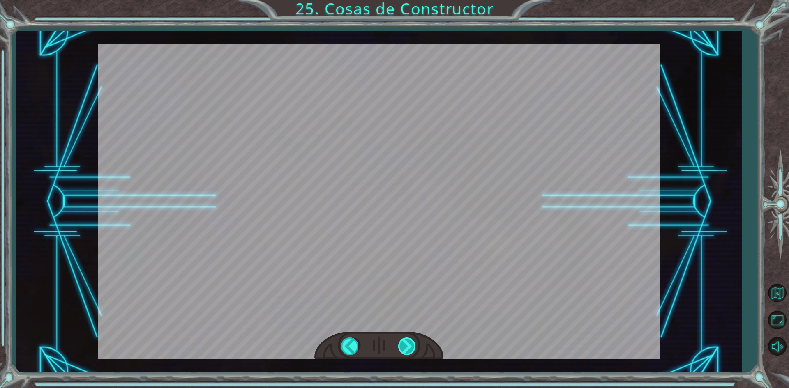
click at [405, 349] on div at bounding box center [407, 346] width 18 height 17
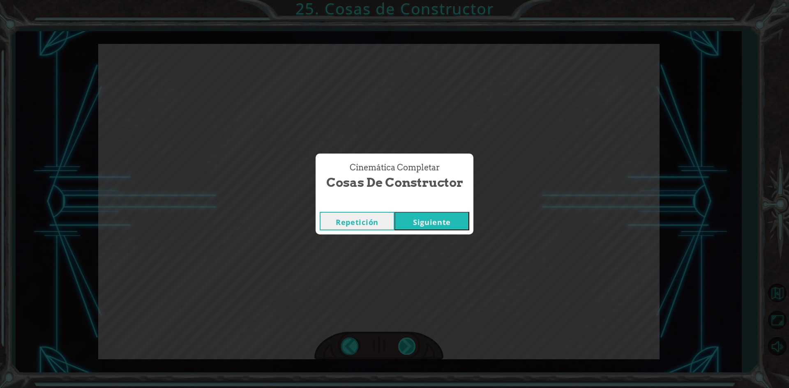
click at [405, 349] on div "Cinemática Completar Cosas de Constructor Repetición Siguiente" at bounding box center [394, 194] width 789 height 388
click at [434, 223] on button "Siguiente" at bounding box center [431, 221] width 75 height 18
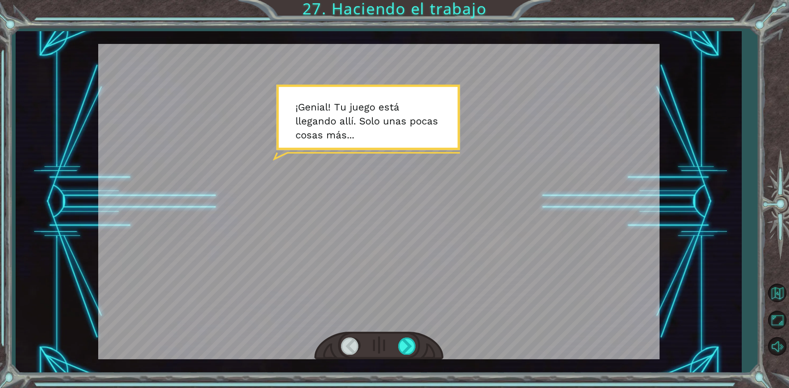
click at [405, 356] on div at bounding box center [378, 346] width 129 height 28
click at [407, 348] on div at bounding box center [407, 346] width 18 height 17
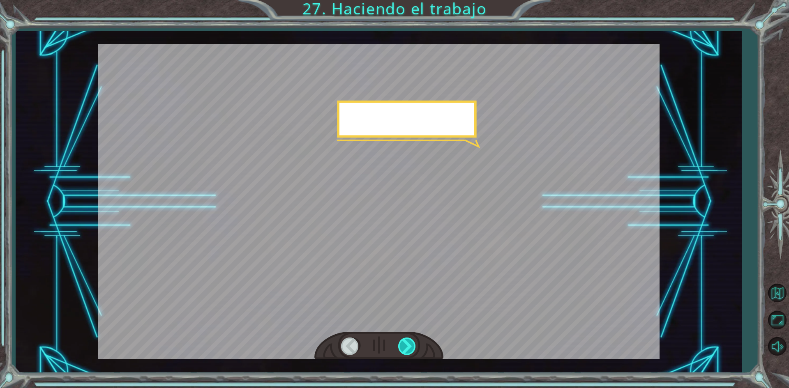
click at [407, 348] on div at bounding box center [407, 346] width 18 height 17
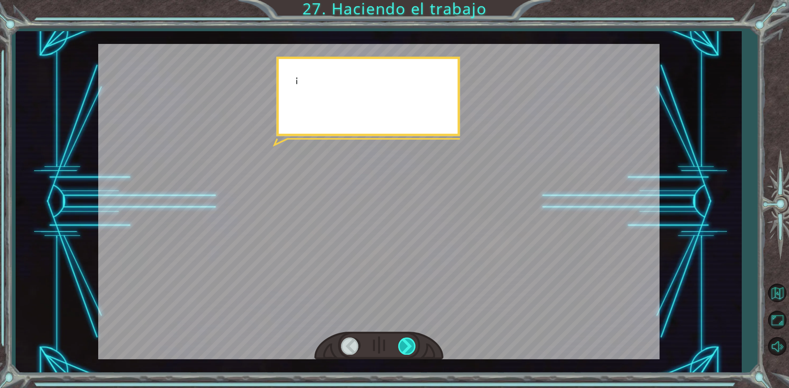
click at [407, 348] on div at bounding box center [407, 346] width 18 height 17
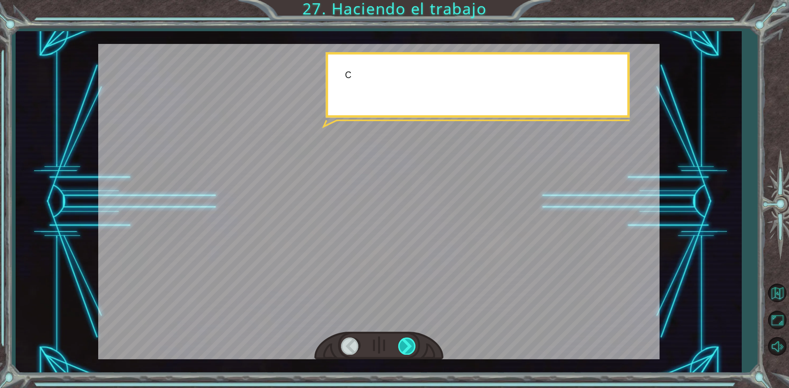
click at [407, 348] on div at bounding box center [407, 346] width 18 height 17
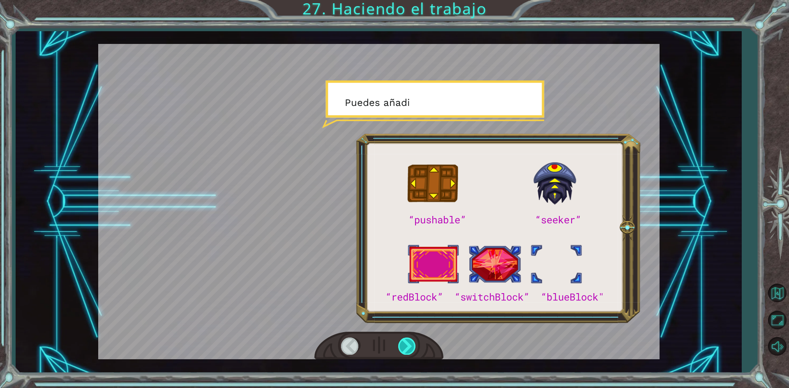
click at [407, 348] on div at bounding box center [407, 346] width 18 height 17
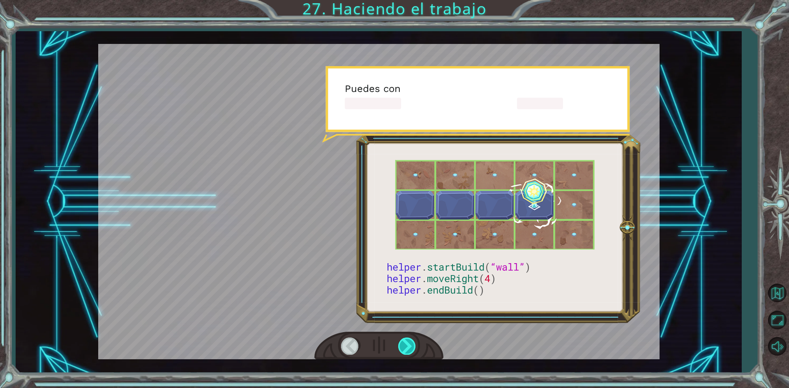
click at [407, 348] on div at bounding box center [407, 346] width 18 height 17
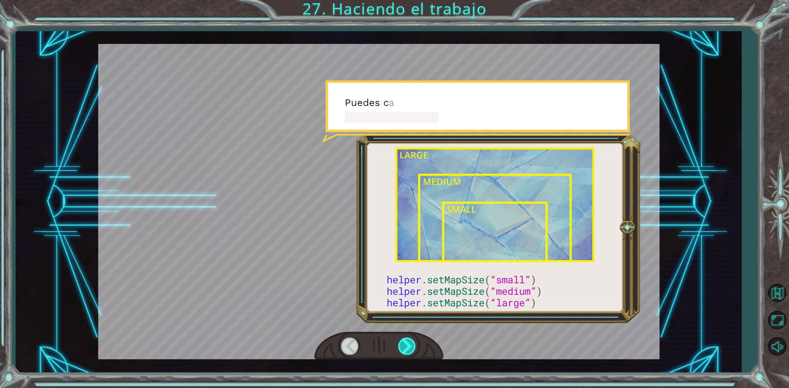
click at [407, 348] on div at bounding box center [407, 346] width 18 height 17
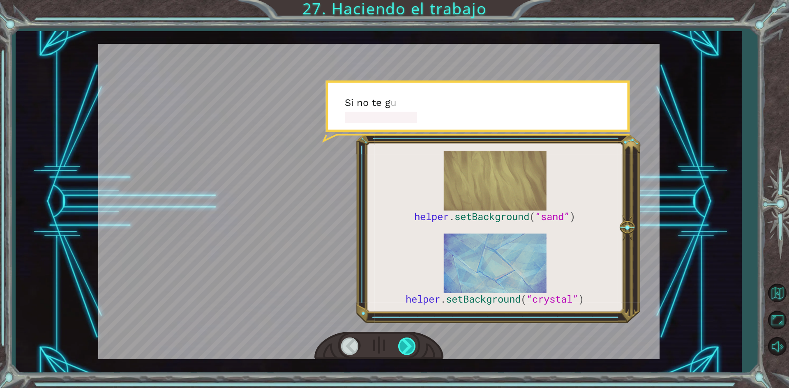
click at [407, 348] on div at bounding box center [407, 346] width 18 height 17
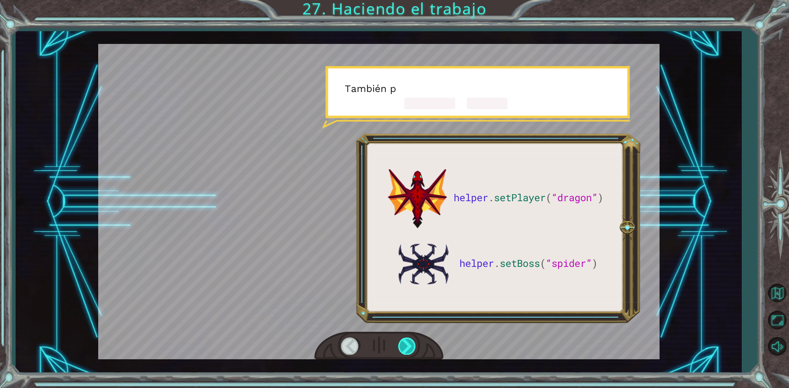
click at [407, 348] on div at bounding box center [407, 346] width 18 height 17
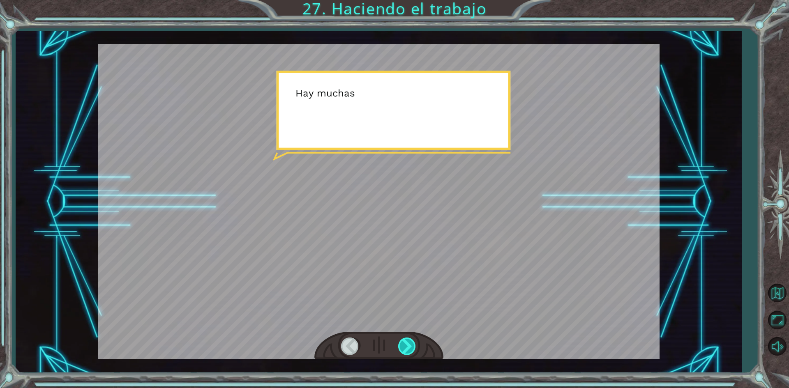
click at [407, 348] on div at bounding box center [407, 346] width 18 height 17
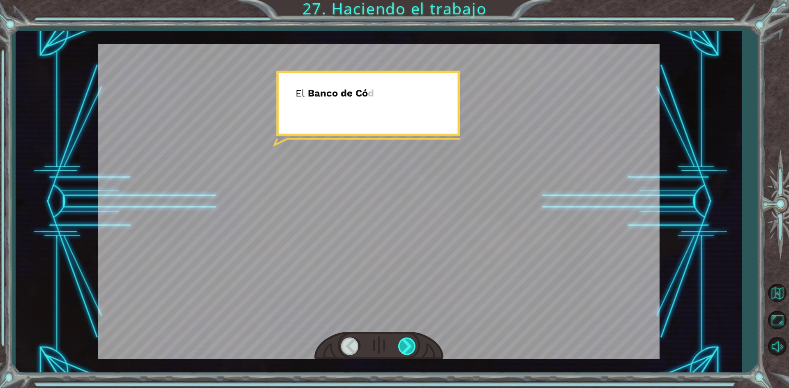
click at [407, 348] on div at bounding box center [407, 346] width 18 height 17
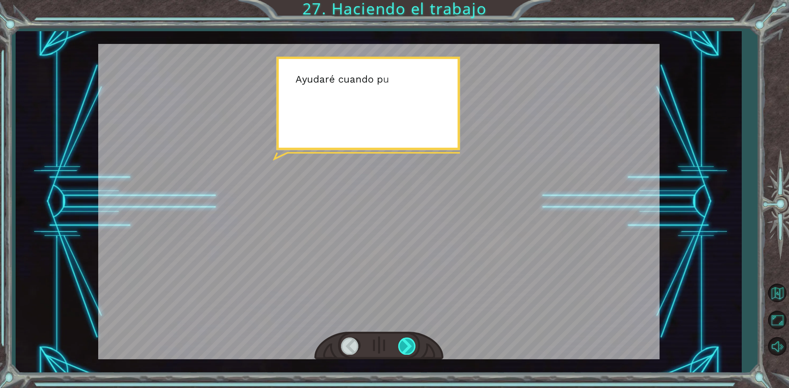
click at [407, 348] on div at bounding box center [407, 346] width 18 height 17
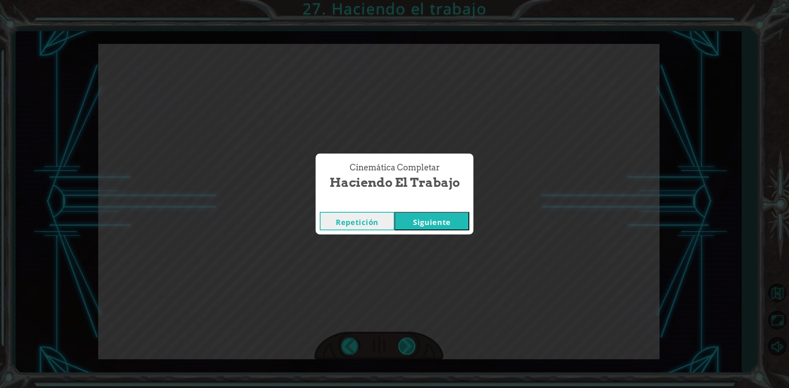
click at [407, 348] on div "Cinemática Completar Haciendo el trabajo Repetición [GEOGRAPHIC_DATA]" at bounding box center [394, 194] width 789 height 388
click at [425, 225] on button "Siguiente" at bounding box center [431, 221] width 75 height 18
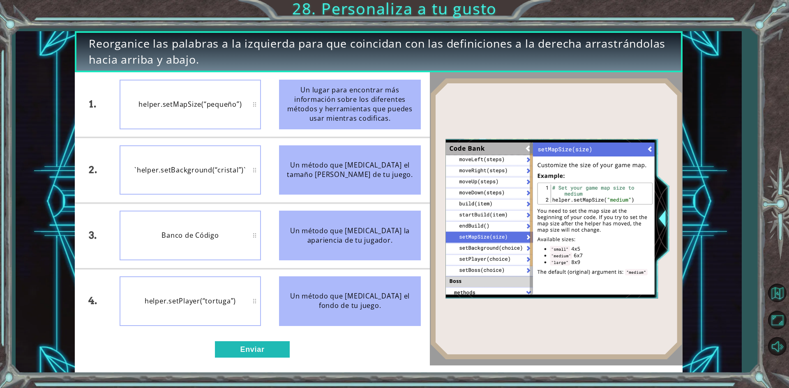
click at [478, 84] on img at bounding box center [556, 219] width 253 height 282
drag, startPoint x: 350, startPoint y: 175, endPoint x: 360, endPoint y: 122, distance: 53.1
click at [360, 122] on ul "Un lugar para encontrar más información sobre los diferentes métodos y herramie…" at bounding box center [350, 203] width 160 height 262
drag, startPoint x: 331, startPoint y: 188, endPoint x: 275, endPoint y: 122, distance: 86.3
click at [338, 155] on div "Un método que [MEDICAL_DATA] el tamaño [PERSON_NAME] de tu juego." at bounding box center [350, 170] width 142 height 50
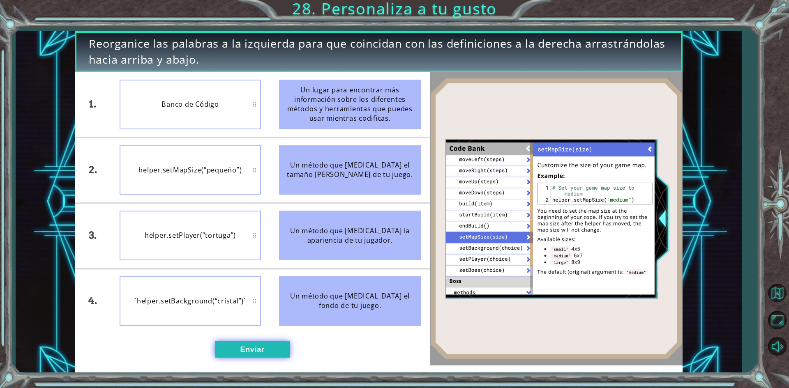
click at [261, 345] on button "Enviar" at bounding box center [252, 349] width 75 height 16
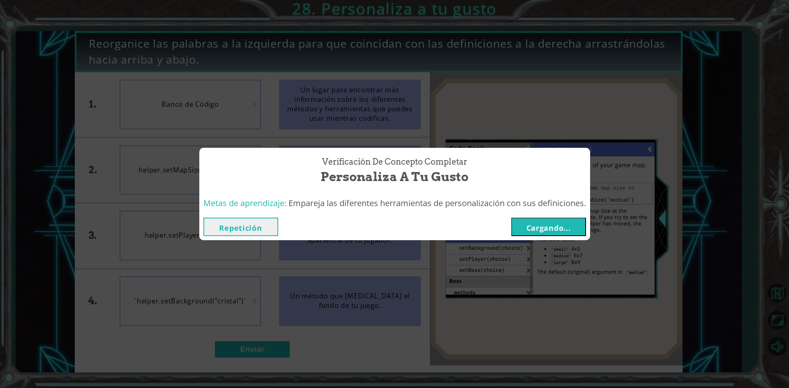
click at [543, 223] on font "Cargando..." at bounding box center [548, 228] width 44 height 10
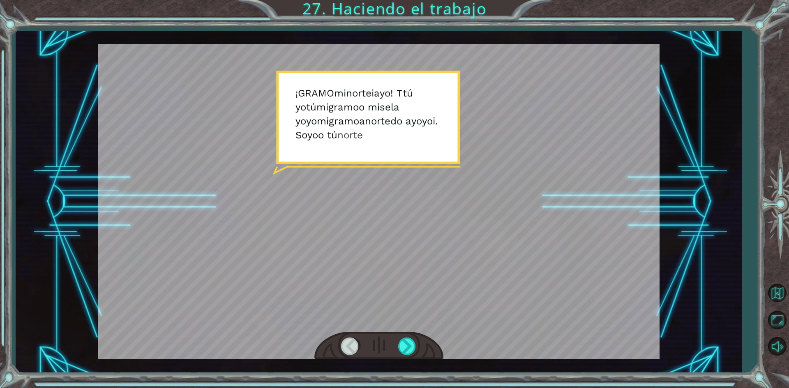
click at [407, 356] on div at bounding box center [378, 346] width 129 height 28
click at [409, 351] on div at bounding box center [407, 346] width 18 height 17
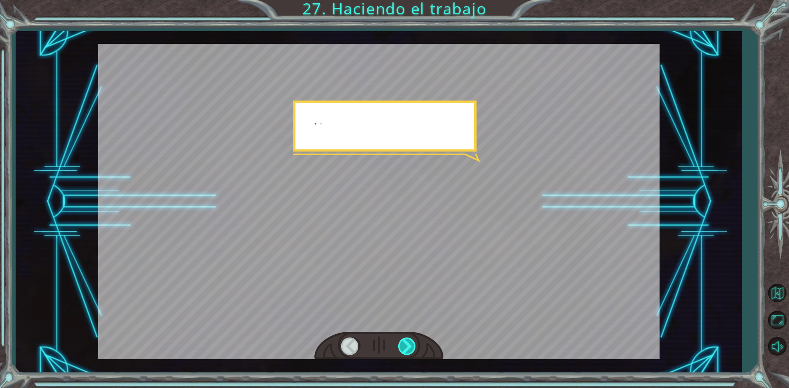
click at [407, 348] on div at bounding box center [407, 346] width 18 height 17
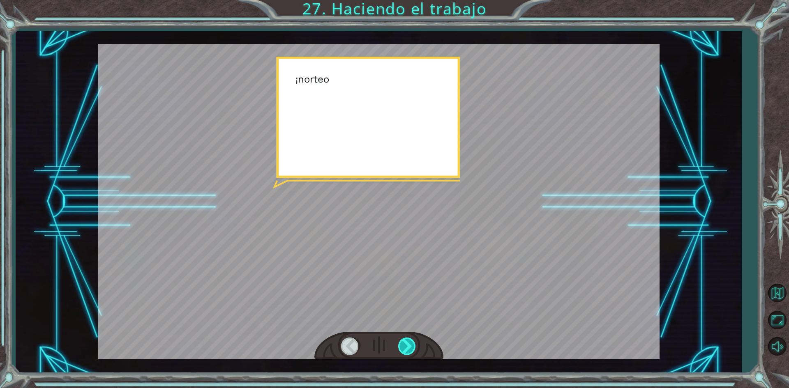
click at [407, 348] on div at bounding box center [407, 346] width 18 height 17
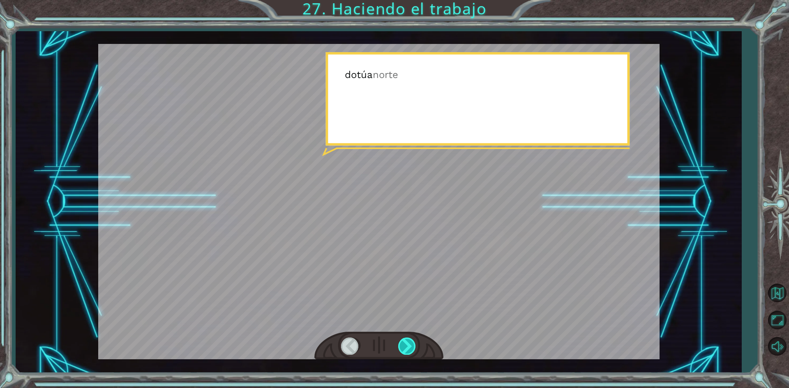
click at [407, 348] on div at bounding box center [407, 346] width 18 height 17
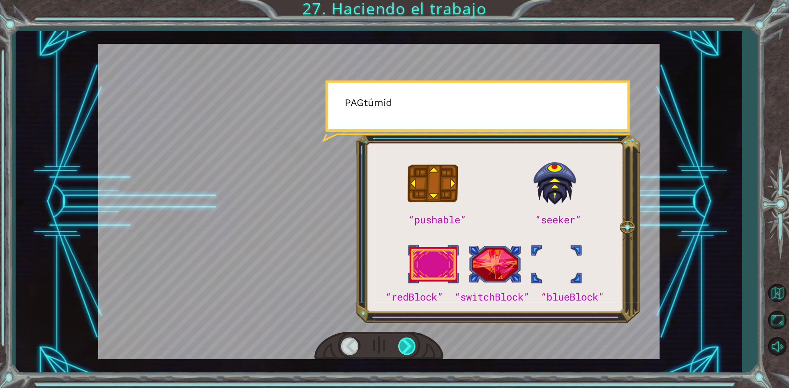
click at [407, 348] on div at bounding box center [407, 346] width 18 height 17
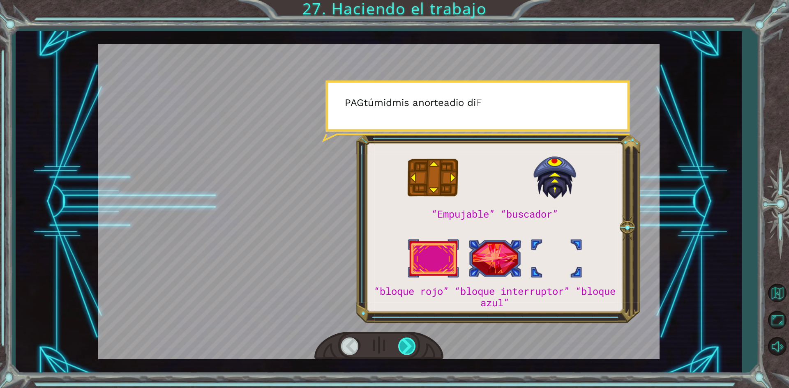
click at [407, 348] on div at bounding box center [407, 346] width 18 height 17
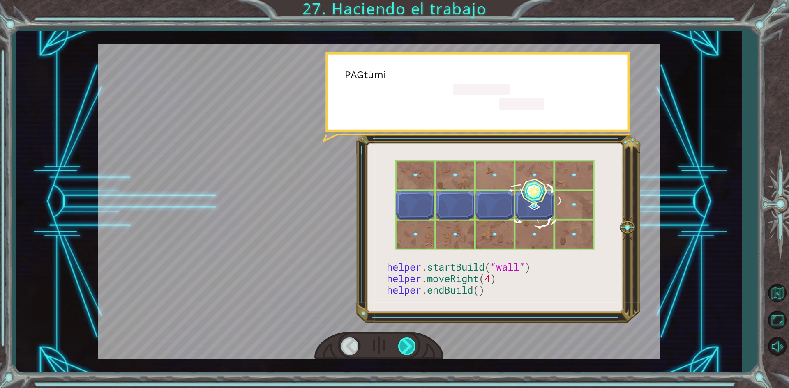
click at [407, 348] on div at bounding box center [407, 346] width 18 height 17
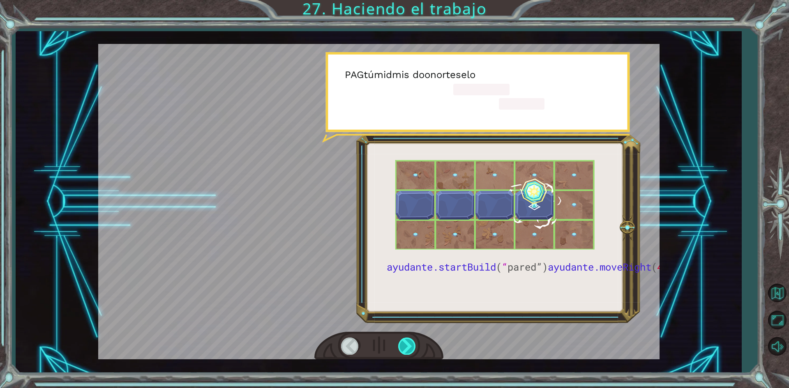
click at [407, 348] on div at bounding box center [407, 346] width 18 height 17
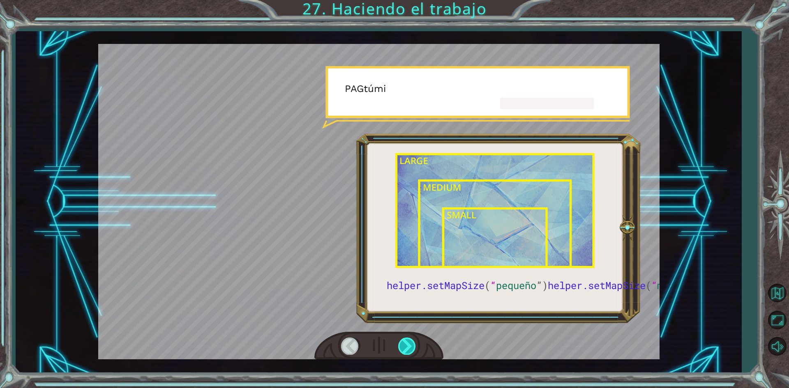
click at [407, 348] on div at bounding box center [407, 346] width 18 height 17
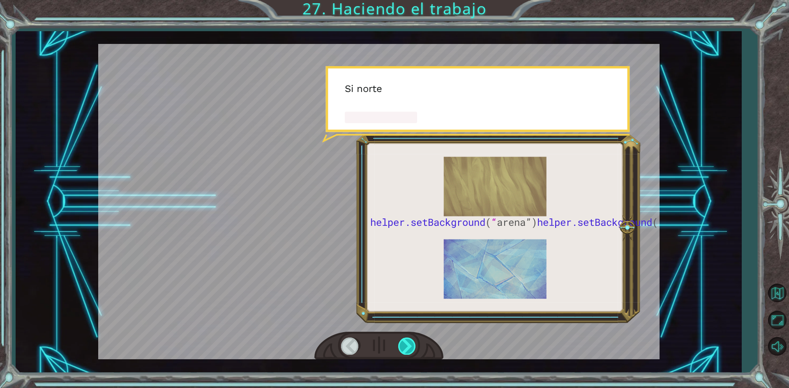
click at [407, 348] on div at bounding box center [407, 346] width 18 height 17
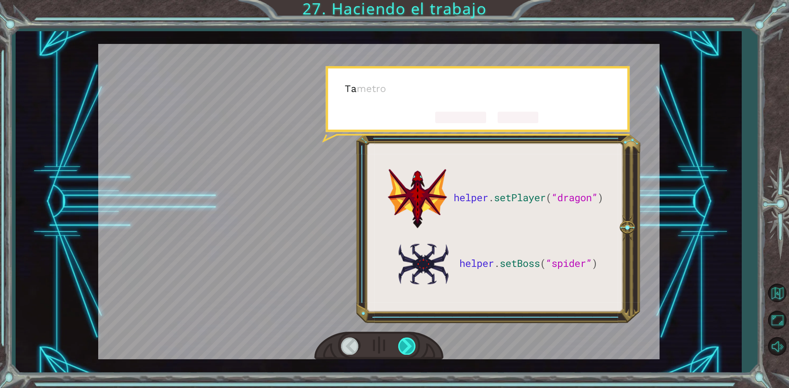
click at [407, 350] on div at bounding box center [407, 346] width 18 height 17
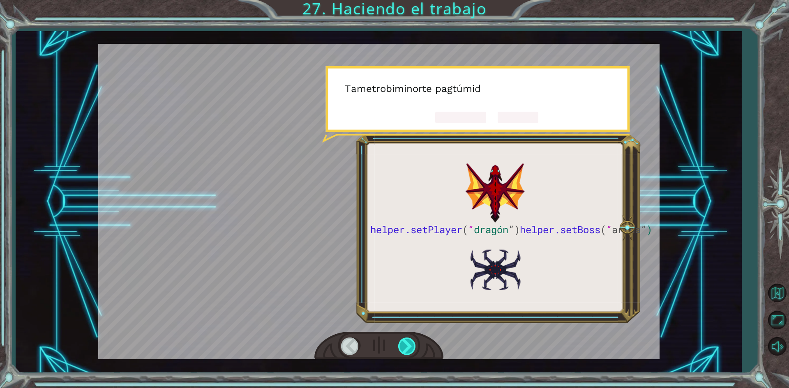
click at [407, 350] on div at bounding box center [407, 346] width 18 height 17
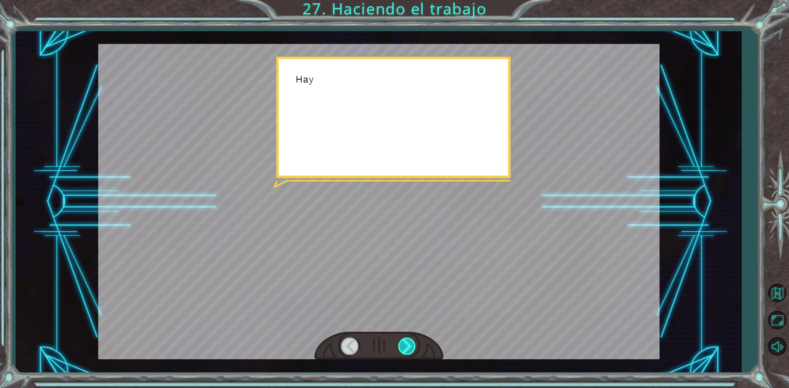
click at [407, 350] on div at bounding box center [407, 346] width 18 height 17
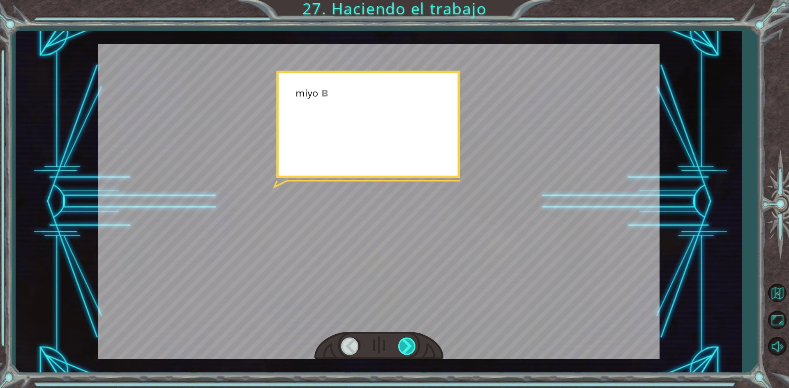
click at [407, 350] on div at bounding box center [407, 346] width 18 height 17
drag, startPoint x: 407, startPoint y: 342, endPoint x: 407, endPoint y: 333, distance: 9.4
click at [407, 342] on div at bounding box center [407, 346] width 18 height 17
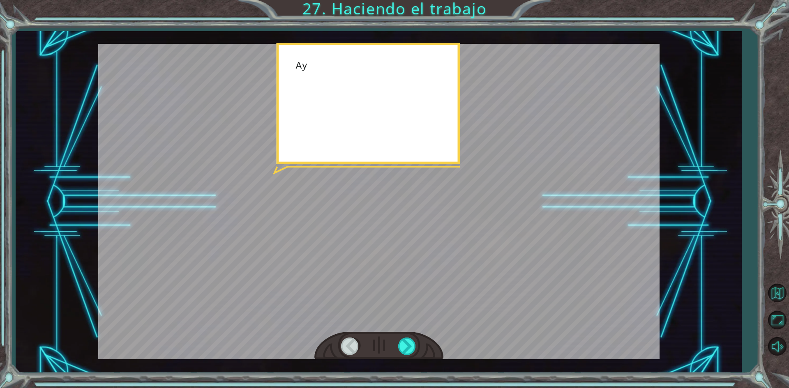
click at [407, 333] on div at bounding box center [378, 346] width 129 height 28
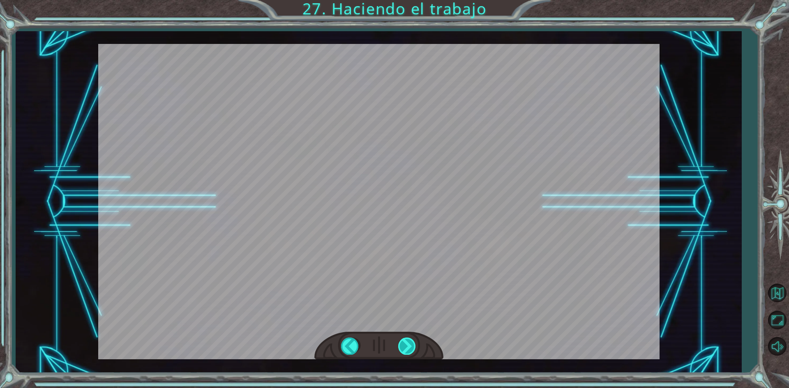
click at [407, 346] on div at bounding box center [407, 346] width 18 height 17
